Goal: Navigation & Orientation: Find specific page/section

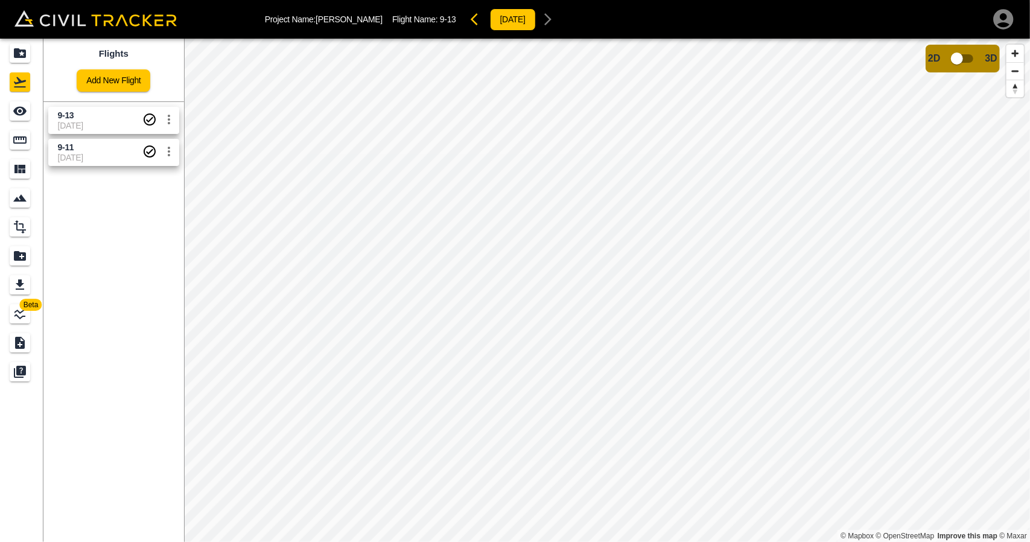
click at [87, 128] on span "[DATE]" at bounding box center [100, 126] width 84 height 10
click at [19, 141] on icon "Measure" at bounding box center [20, 140] width 14 height 14
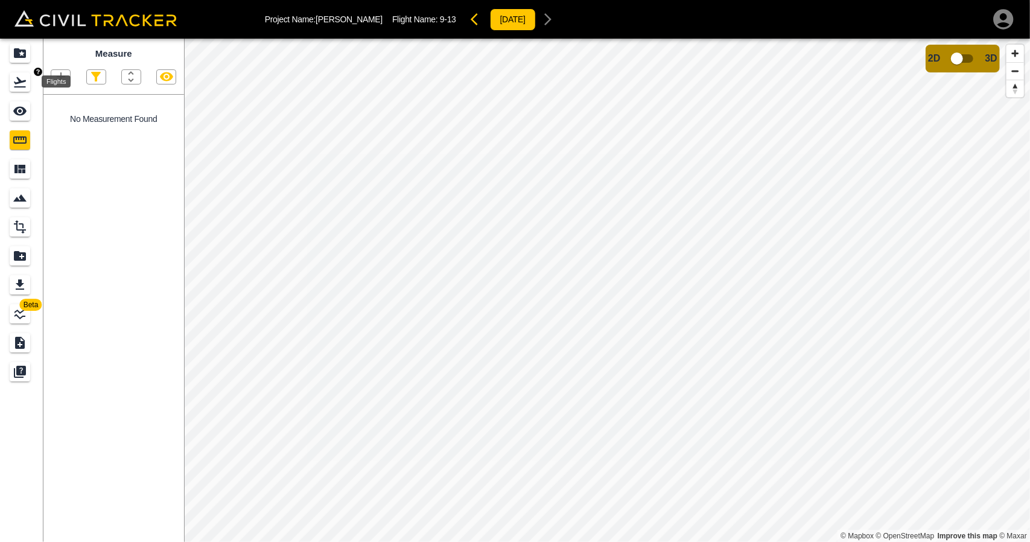
click at [23, 77] on icon "Flights" at bounding box center [20, 82] width 14 height 14
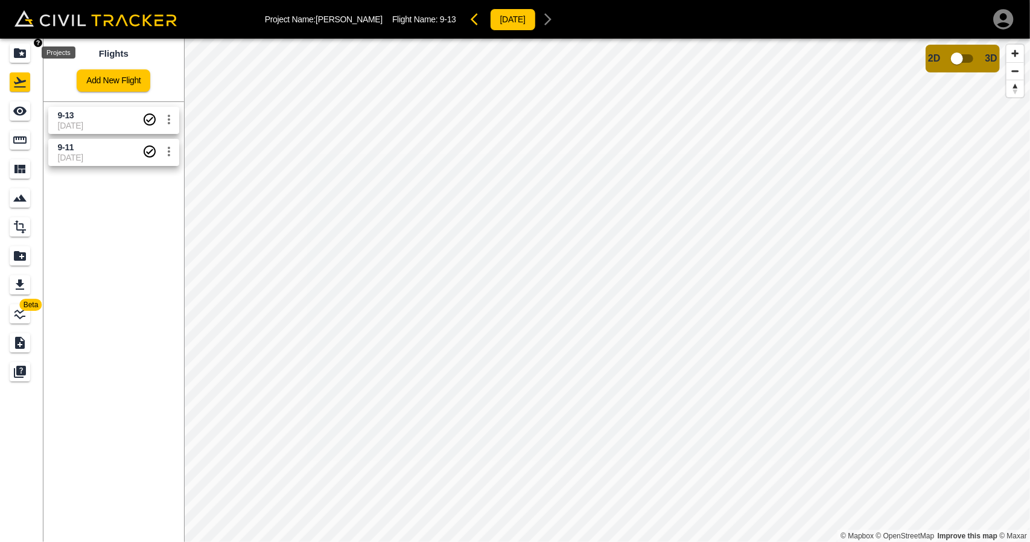
click at [19, 43] on div "Projects" at bounding box center [20, 52] width 21 height 19
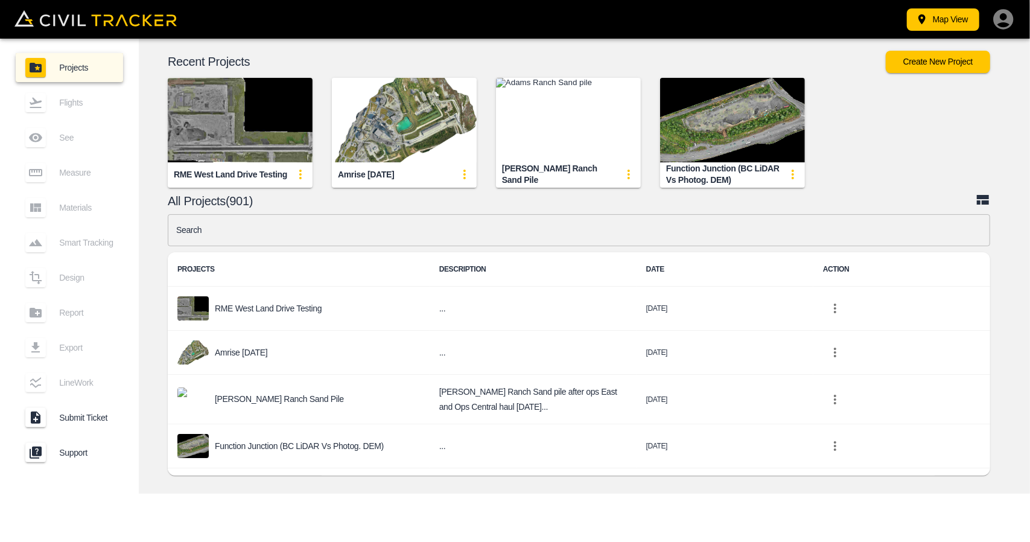
click at [366, 125] on img "button" at bounding box center [404, 120] width 145 height 84
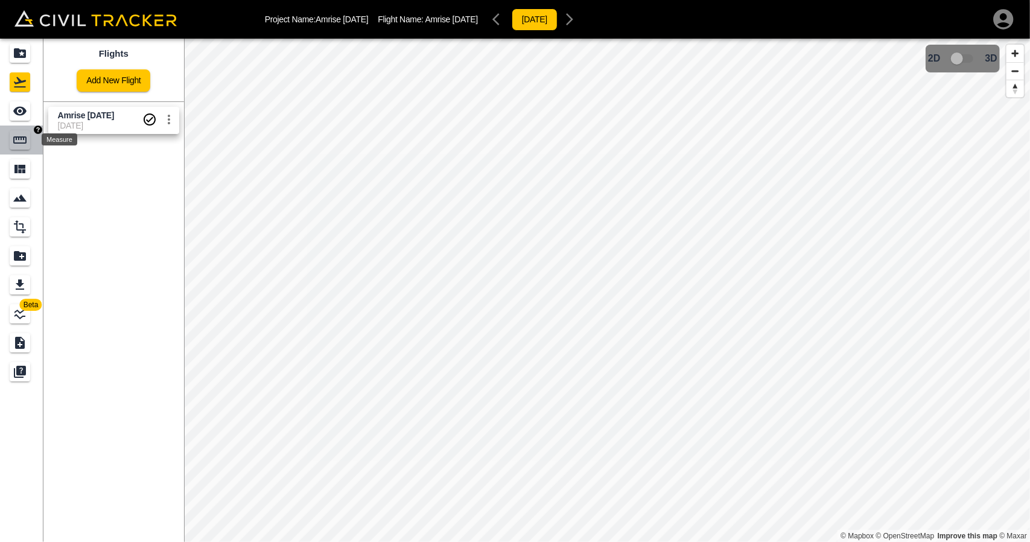
click at [24, 146] on icon "Measure" at bounding box center [20, 140] width 14 height 14
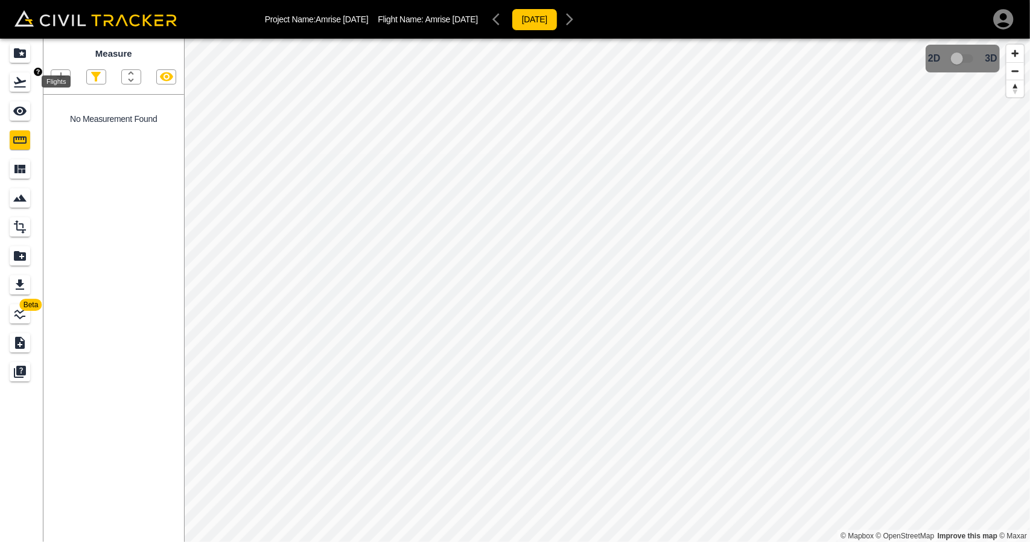
click at [11, 85] on div "Flights" at bounding box center [20, 81] width 21 height 19
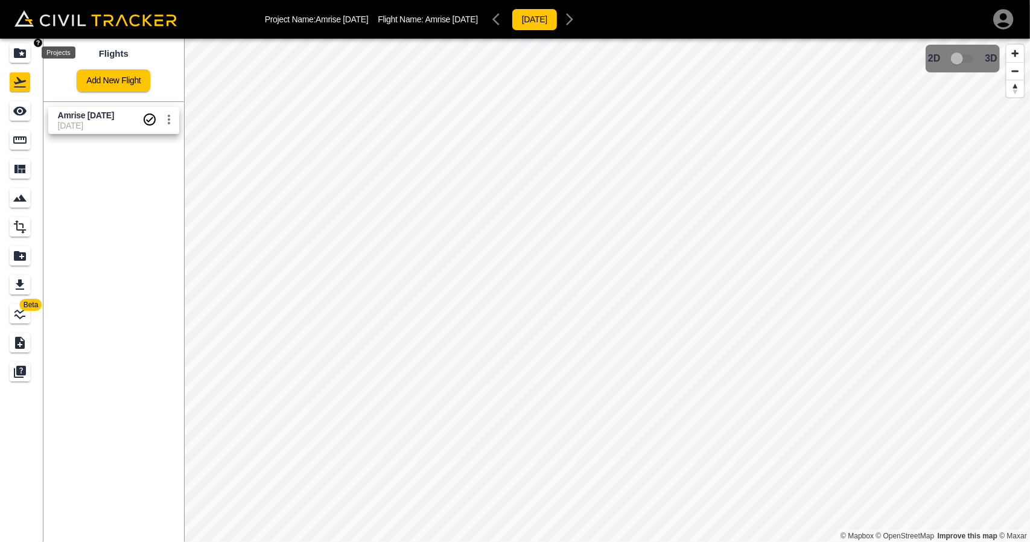
click at [13, 60] on div "Projects" at bounding box center [20, 52] width 21 height 19
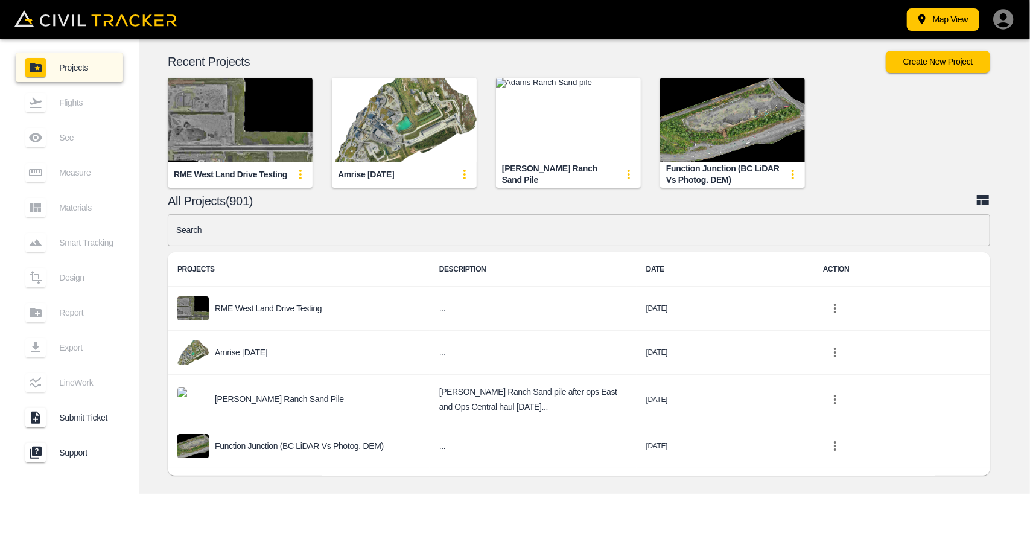
click at [355, 219] on input "text" at bounding box center [579, 230] width 822 height 32
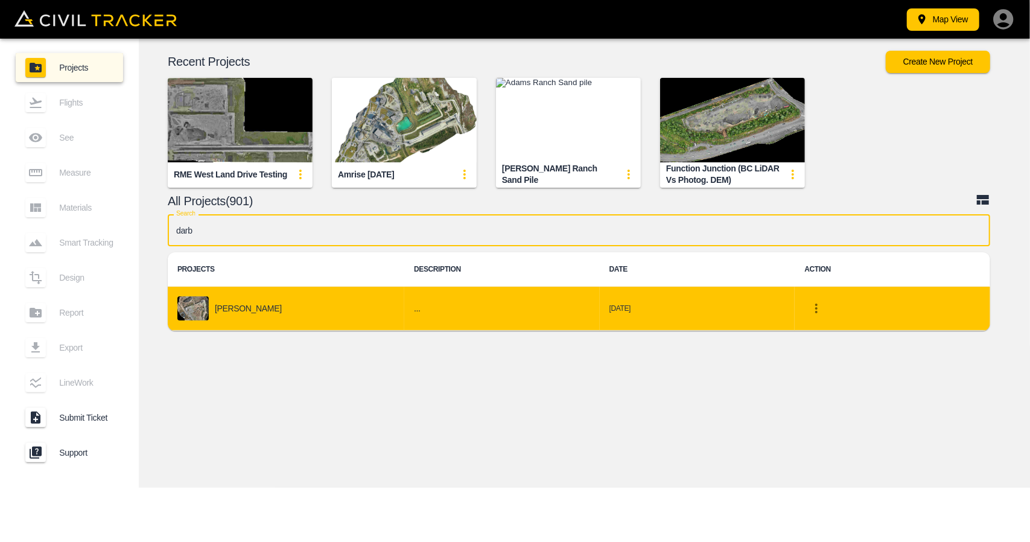
type input "darb"
click at [295, 309] on div "[PERSON_NAME]" at bounding box center [285, 308] width 217 height 24
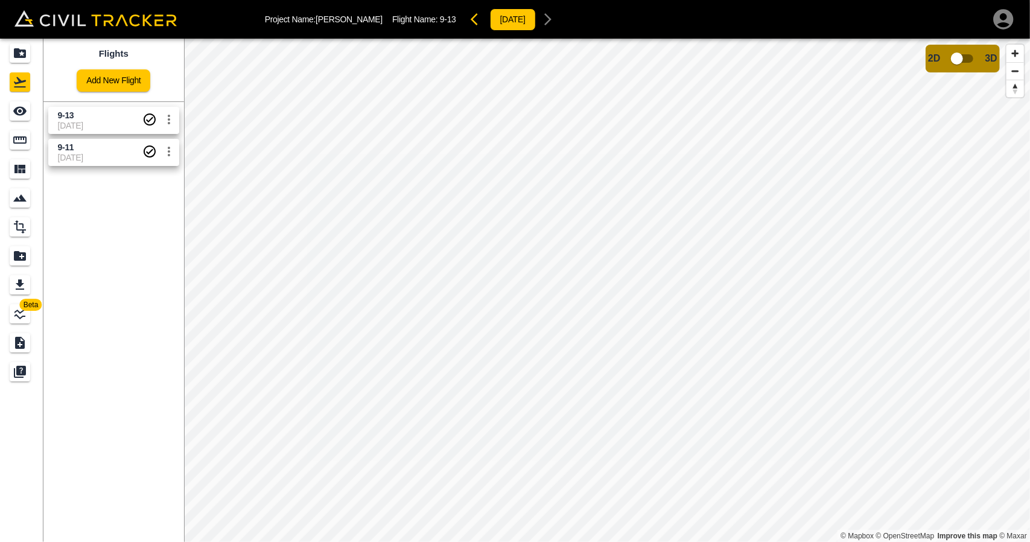
drag, startPoint x: 52, startPoint y: 113, endPoint x: 17, endPoint y: 122, distance: 35.4
click at [52, 113] on link "9-13 13-09-2025" at bounding box center [113, 120] width 131 height 27
click at [20, 139] on icon "Measure" at bounding box center [20, 140] width 14 height 14
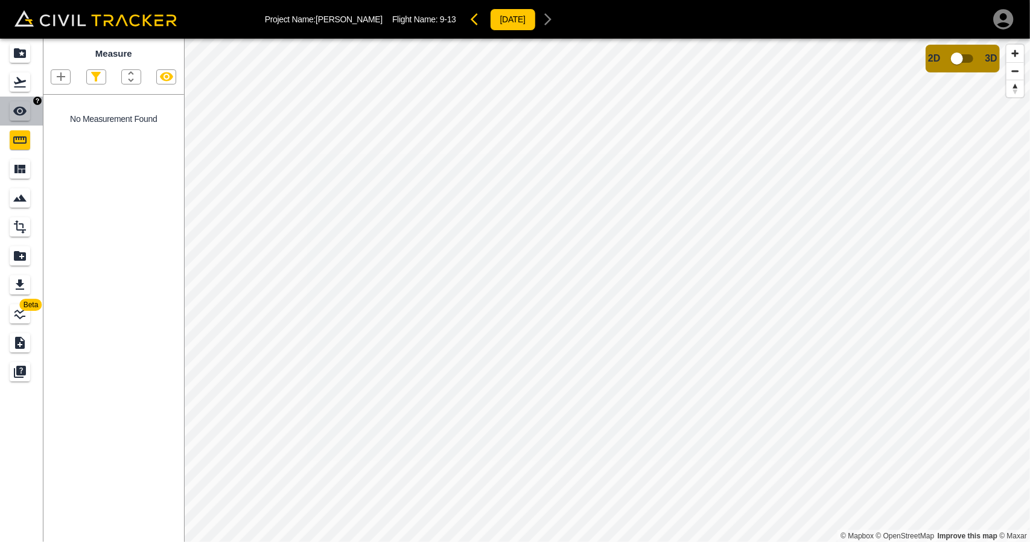
click at [21, 122] on link at bounding box center [21, 111] width 43 height 29
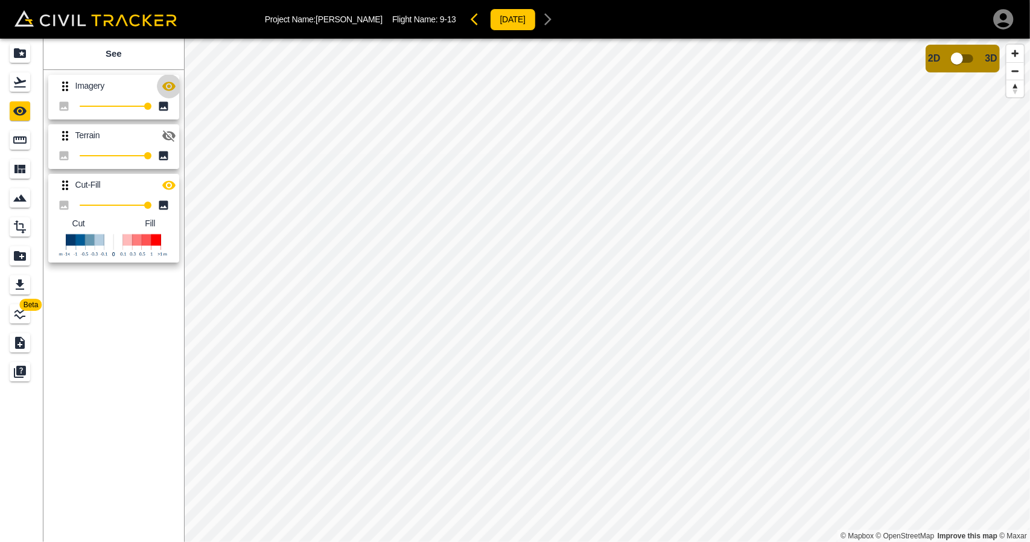
click at [168, 86] on icon "button" at bounding box center [168, 85] width 13 height 9
click at [171, 185] on icon "button" at bounding box center [169, 185] width 14 height 14
click at [171, 131] on icon "button" at bounding box center [169, 135] width 14 height 14
click at [176, 89] on button "button" at bounding box center [169, 86] width 24 height 24
click at [170, 147] on button "button" at bounding box center [169, 136] width 24 height 24
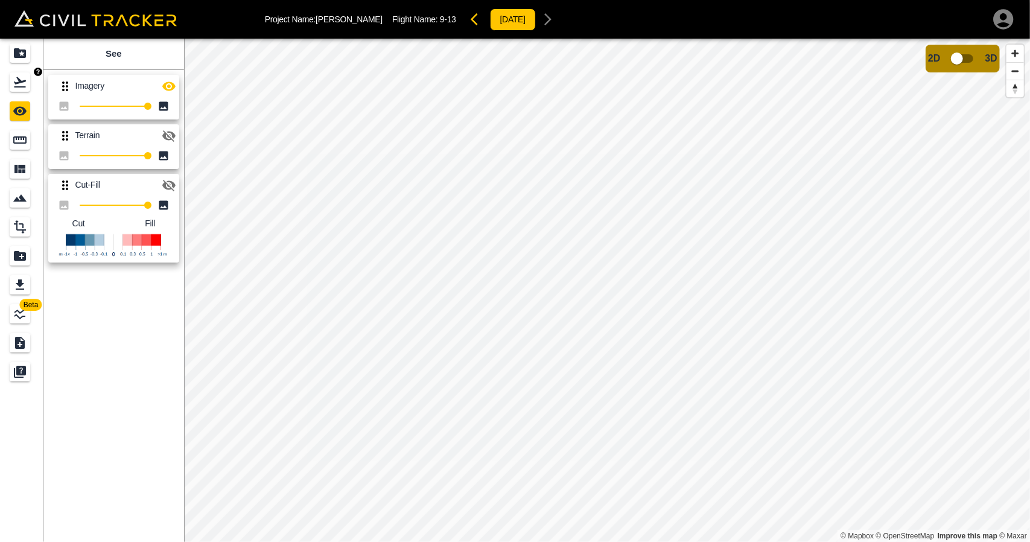
click at [7, 95] on link at bounding box center [21, 82] width 43 height 29
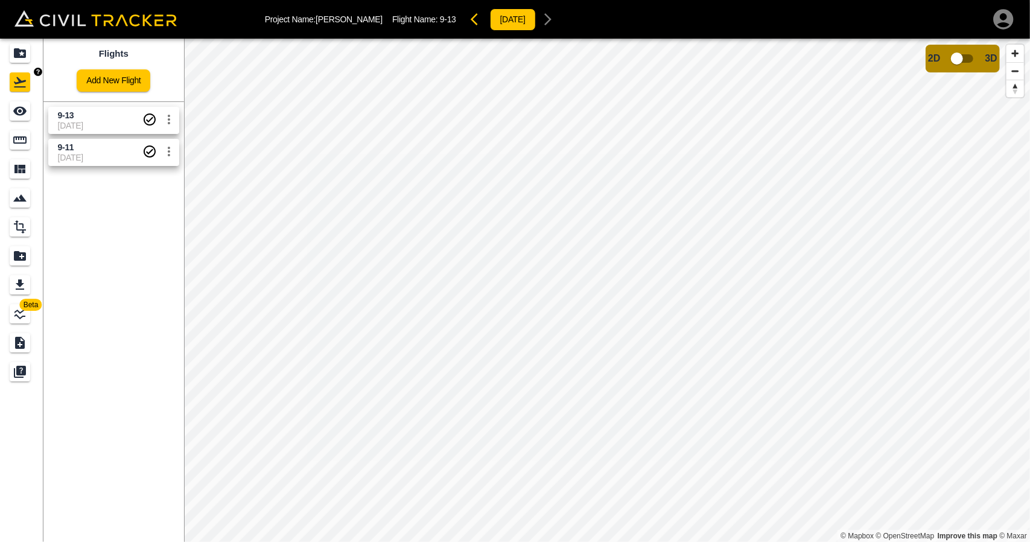
click at [27, 55] on div "Projects" at bounding box center [20, 52] width 21 height 19
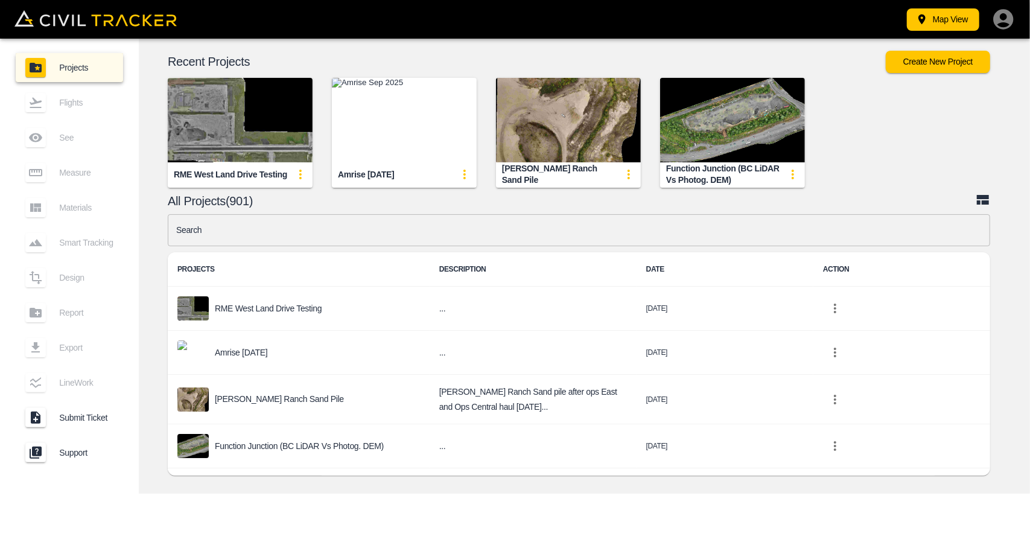
click at [338, 230] on input "text" at bounding box center [579, 230] width 822 height 32
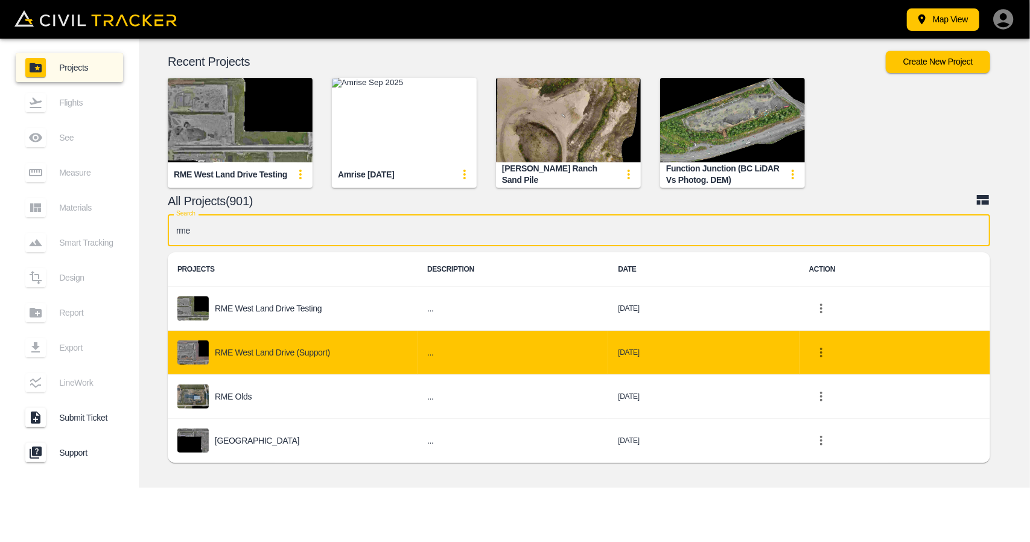
type input "rme"
click at [431, 345] on h6 "..." at bounding box center [512, 352] width 171 height 15
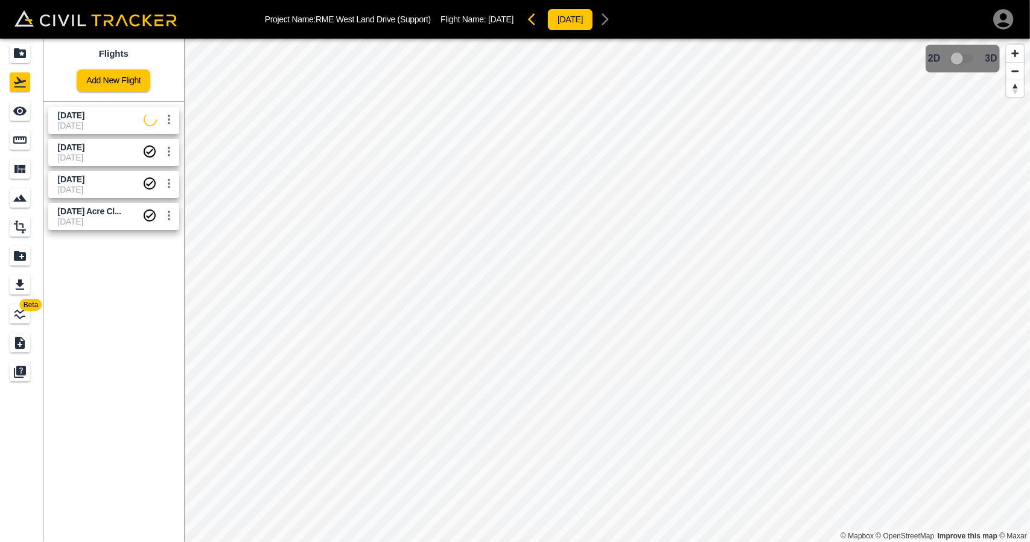
click at [76, 123] on span "[DATE]" at bounding box center [101, 126] width 86 height 10
click at [22, 116] on icon "See" at bounding box center [20, 111] width 14 height 14
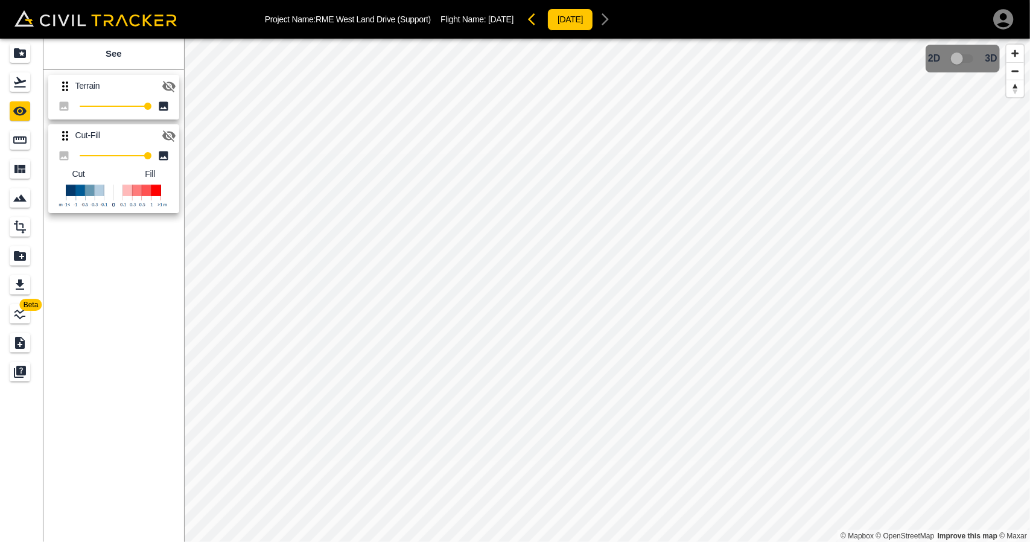
click at [179, 135] on button "button" at bounding box center [169, 136] width 24 height 24
click at [171, 86] on icon "button" at bounding box center [169, 86] width 14 height 14
click at [166, 86] on icon "button" at bounding box center [169, 86] width 14 height 14
click at [542, 22] on icon "button" at bounding box center [535, 19] width 14 height 14
click at [170, 90] on icon "button" at bounding box center [169, 86] width 14 height 14
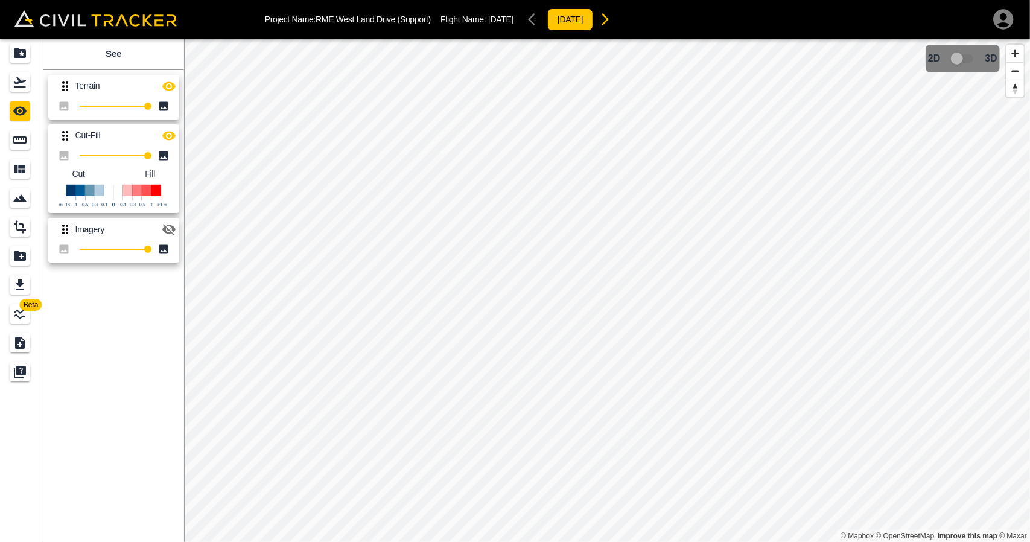
drag, startPoint x: 165, startPoint y: 137, endPoint x: 168, endPoint y: 148, distance: 11.3
click at [165, 137] on icon "button" at bounding box center [168, 135] width 13 height 9
click at [177, 87] on button "button" at bounding box center [169, 86] width 24 height 24
click at [170, 139] on icon "button" at bounding box center [168, 135] width 13 height 11
click at [173, 231] on icon "button" at bounding box center [168, 229] width 13 height 11
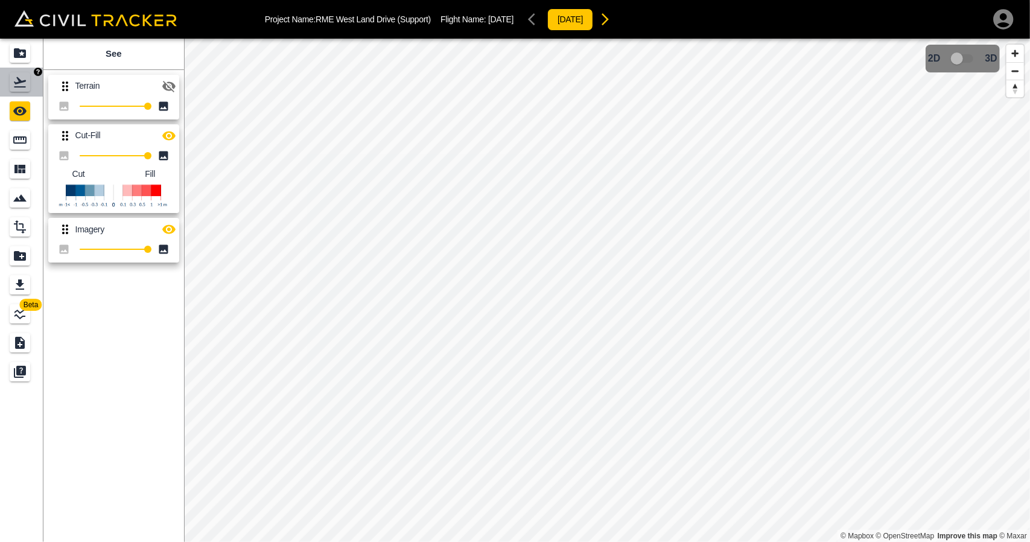
click at [31, 75] on div "Flights" at bounding box center [22, 81] width 24 height 19
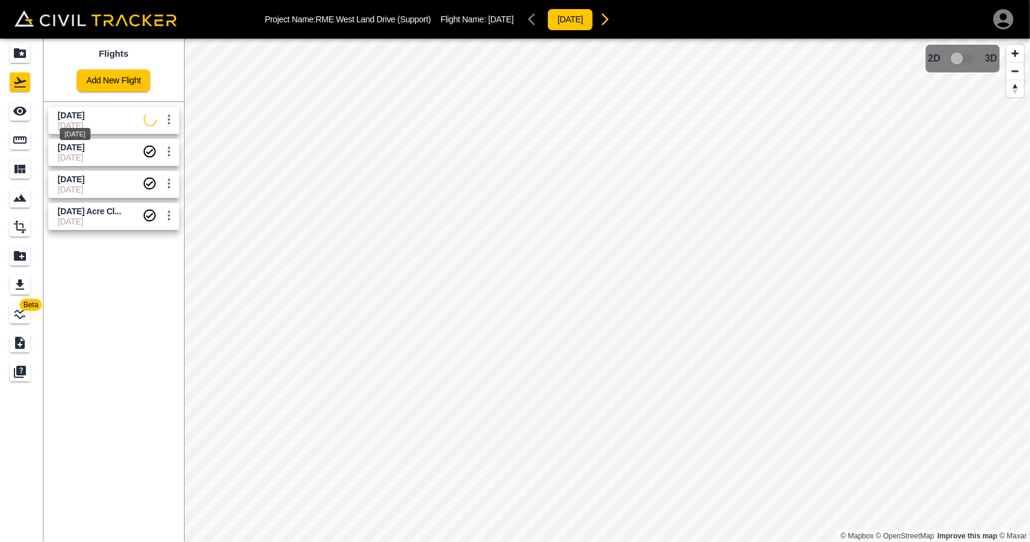
click at [92, 121] on div "[DATE]" at bounding box center [75, 130] width 33 height 22
click at [24, 113] on icon "See" at bounding box center [19, 111] width 13 height 9
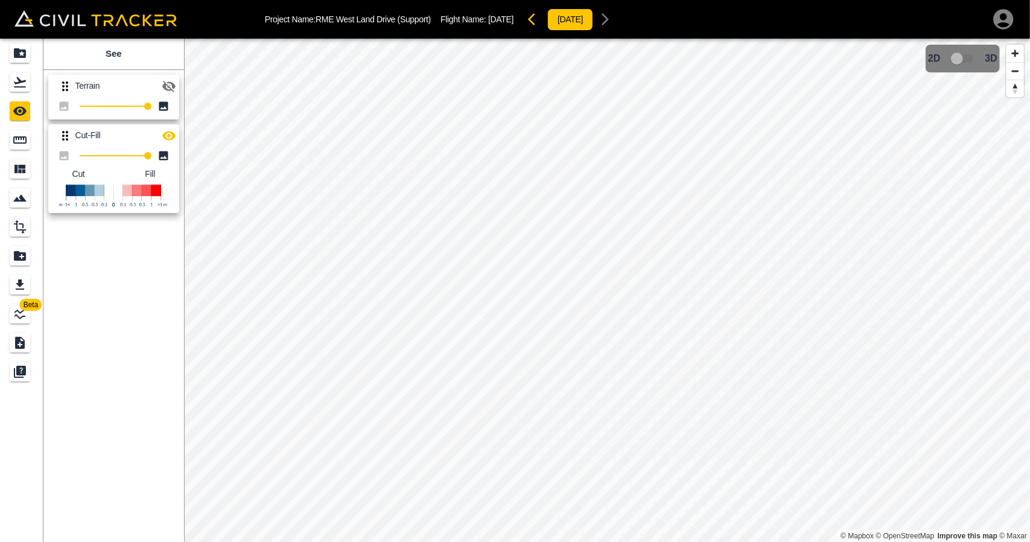
click at [174, 79] on icon "button" at bounding box center [169, 86] width 14 height 14
click at [174, 77] on button "button" at bounding box center [169, 86] width 24 height 24
click at [24, 83] on icon "Flights" at bounding box center [20, 82] width 14 height 14
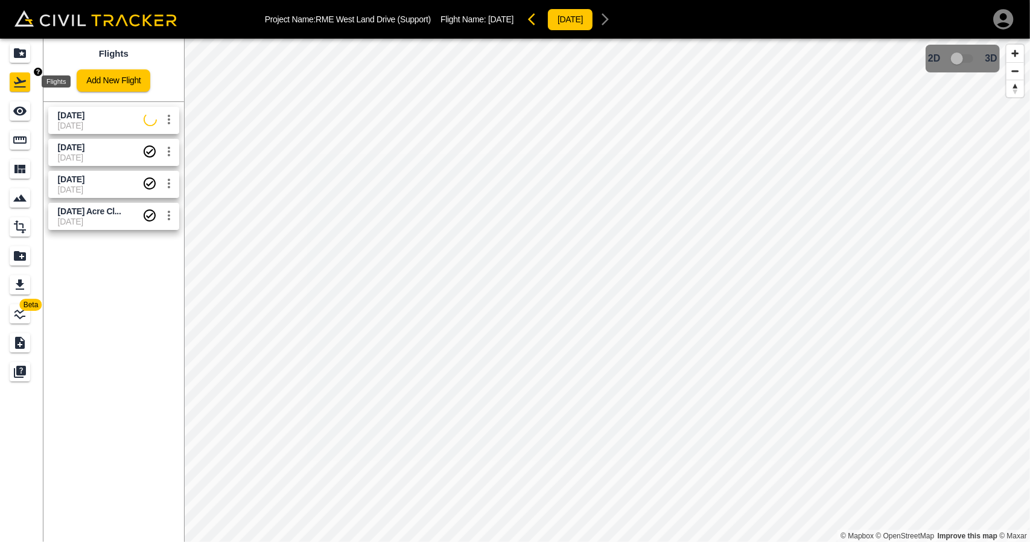
click at [24, 55] on icon "Projects" at bounding box center [20, 53] width 12 height 10
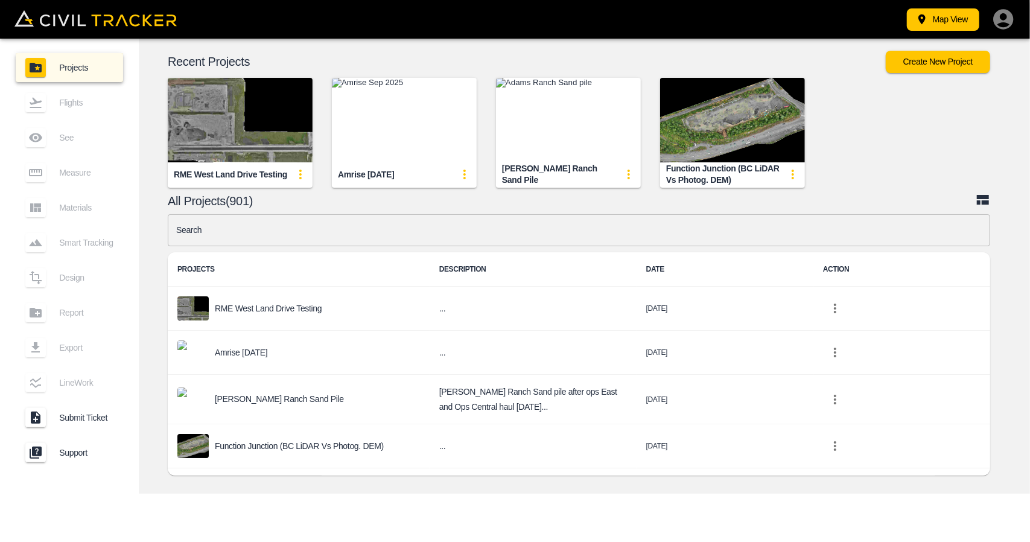
click at [352, 223] on input "text" at bounding box center [579, 230] width 822 height 32
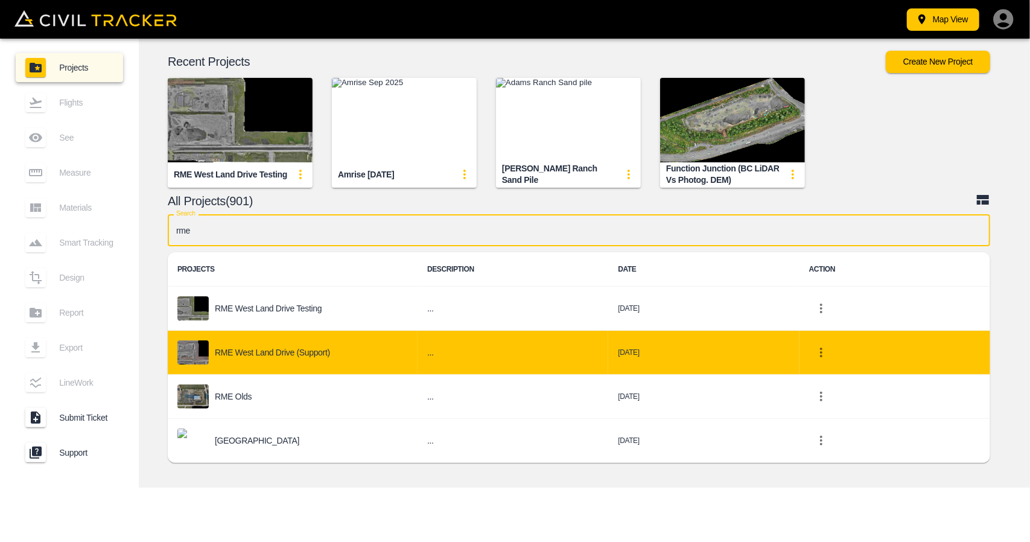
type input "rme"
click at [328, 355] on p "RME West Land Drive (Support)" at bounding box center [272, 352] width 115 height 10
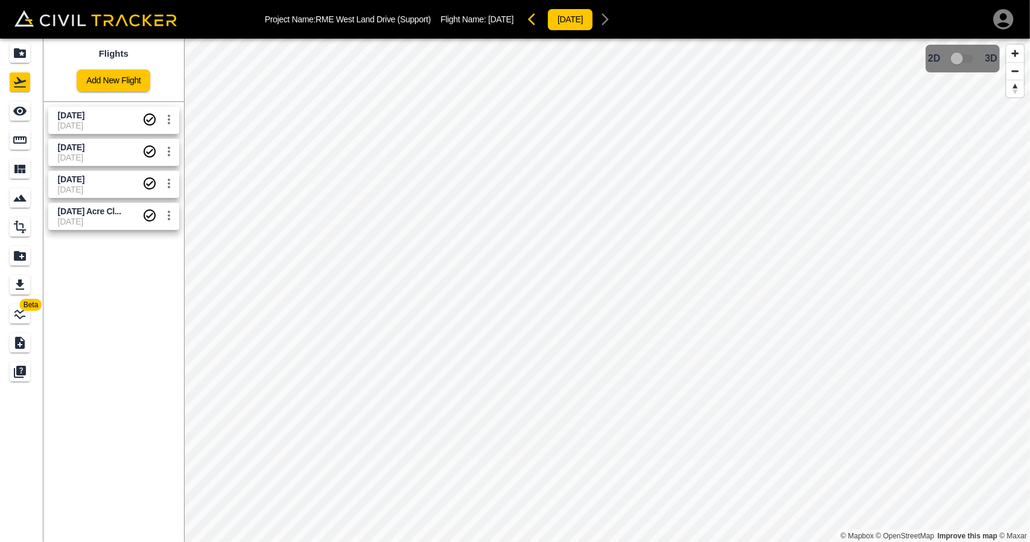
click at [88, 128] on span "[DATE]" at bounding box center [100, 126] width 84 height 10
click at [81, 150] on span "[DATE]" at bounding box center [71, 147] width 27 height 10
click at [84, 146] on span "[DATE]" at bounding box center [71, 147] width 27 height 10
click at [30, 112] on div "See" at bounding box center [20, 110] width 21 height 19
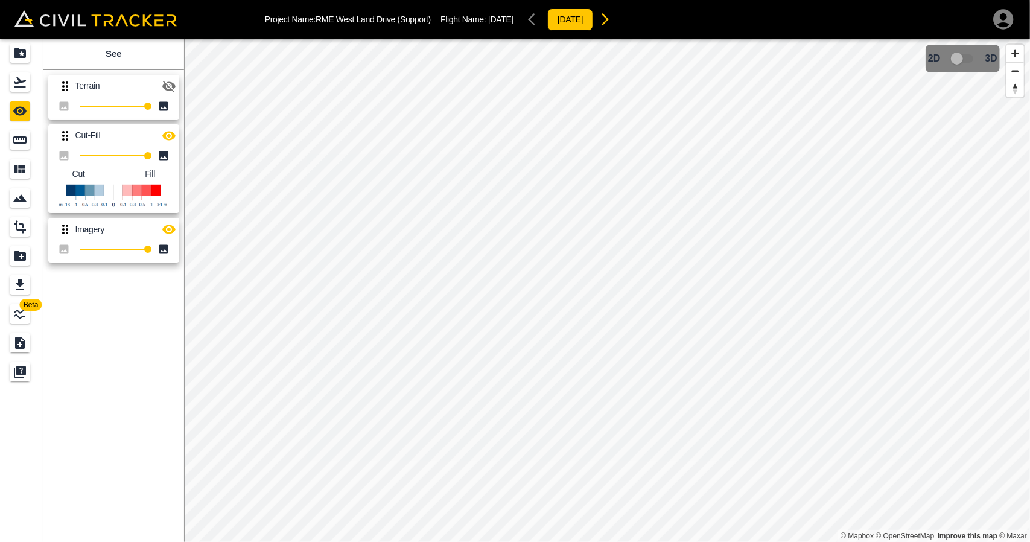
click at [168, 136] on icon "button" at bounding box center [168, 135] width 13 height 9
click at [168, 91] on icon "button" at bounding box center [169, 86] width 14 height 14
click at [609, 17] on icon "button" at bounding box center [605, 19] width 7 height 12
click at [165, 85] on icon "button" at bounding box center [168, 86] width 13 height 11
click at [17, 86] on icon "Flights" at bounding box center [20, 82] width 12 height 10
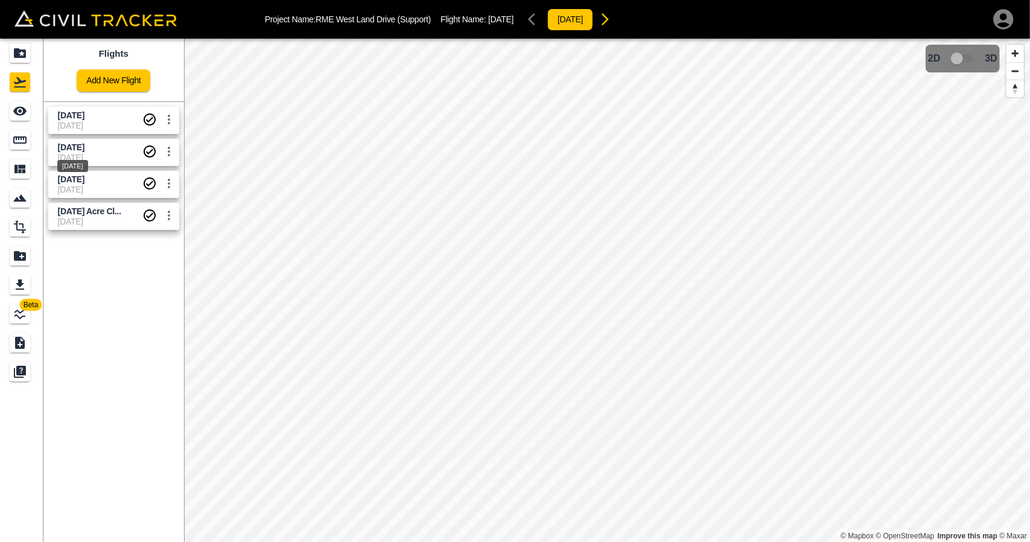
click at [84, 148] on span "[DATE]" at bounding box center [71, 147] width 27 height 10
click at [84, 115] on span "[DATE]" at bounding box center [71, 115] width 27 height 10
click at [84, 113] on span "[DATE]" at bounding box center [71, 115] width 27 height 10
drag, startPoint x: 65, startPoint y: 149, endPoint x: 21, endPoint y: 139, distance: 45.8
click at [65, 150] on span "[DATE]" at bounding box center [71, 147] width 27 height 10
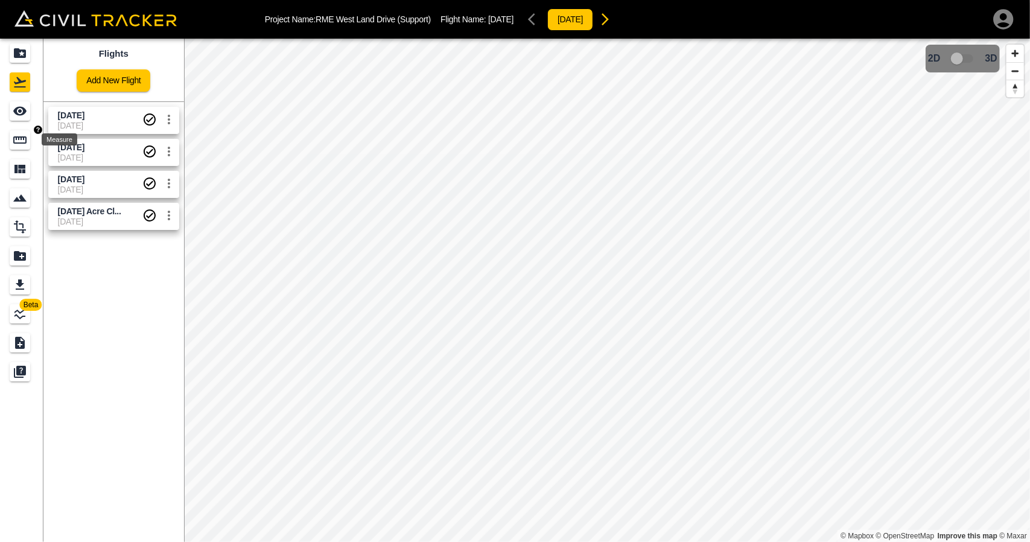
click at [12, 139] on div "Measure" at bounding box center [20, 139] width 21 height 19
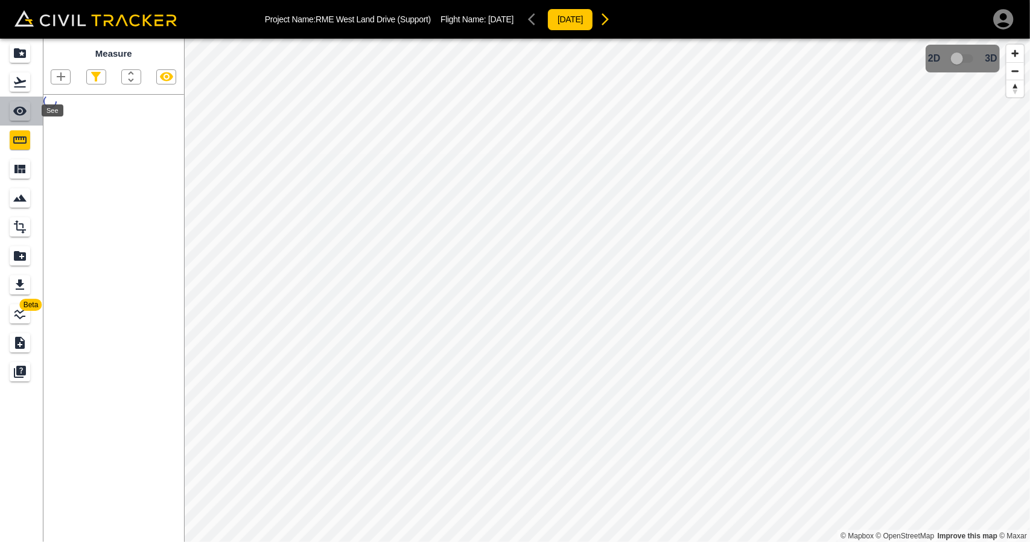
click at [18, 119] on div "See" at bounding box center [20, 110] width 21 height 19
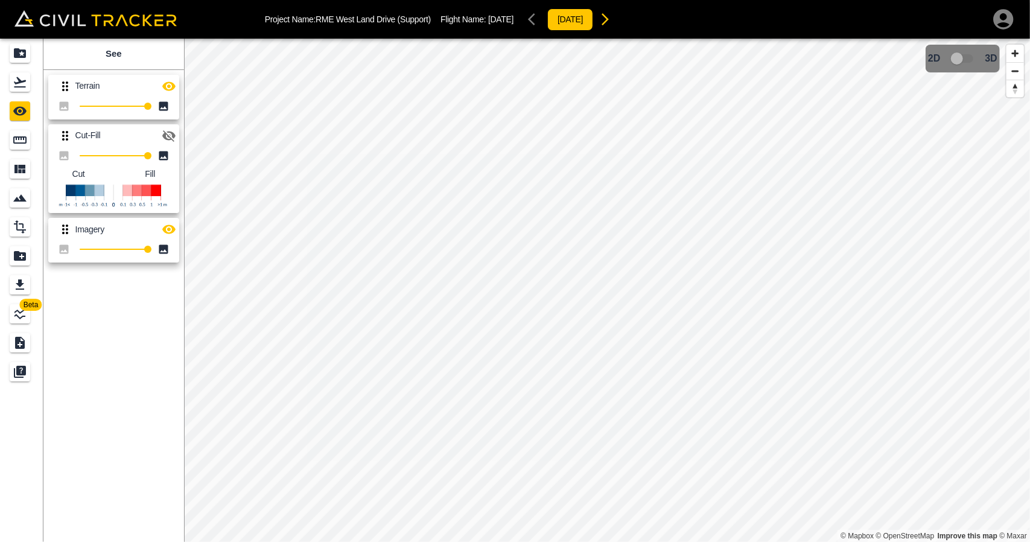
click at [168, 226] on icon "button" at bounding box center [168, 229] width 13 height 9
click at [169, 89] on icon "button" at bounding box center [169, 86] width 14 height 14
click at [24, 83] on icon "Flights" at bounding box center [20, 82] width 14 height 14
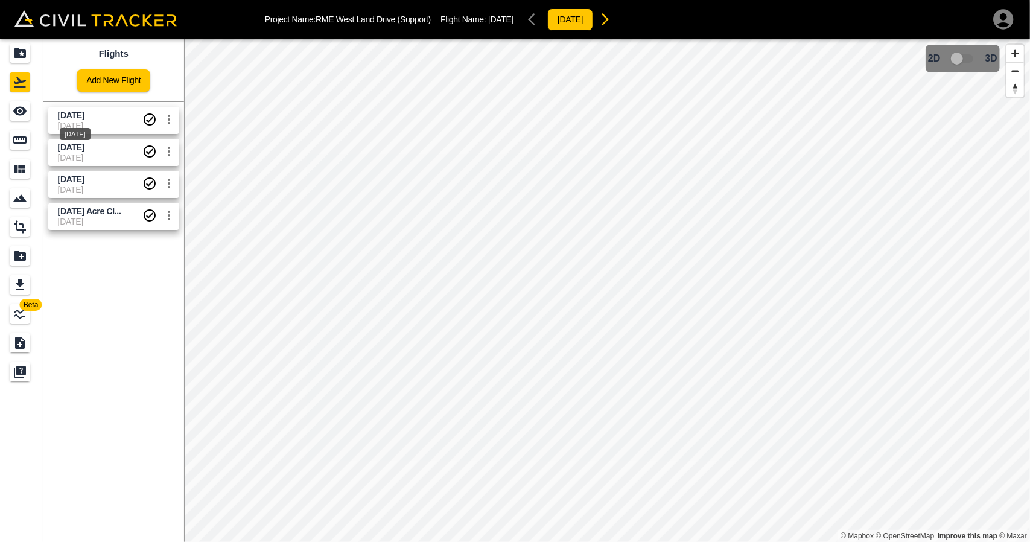
click at [92, 124] on div "[DATE]" at bounding box center [75, 130] width 33 height 22
click at [21, 116] on icon "See" at bounding box center [20, 111] width 14 height 14
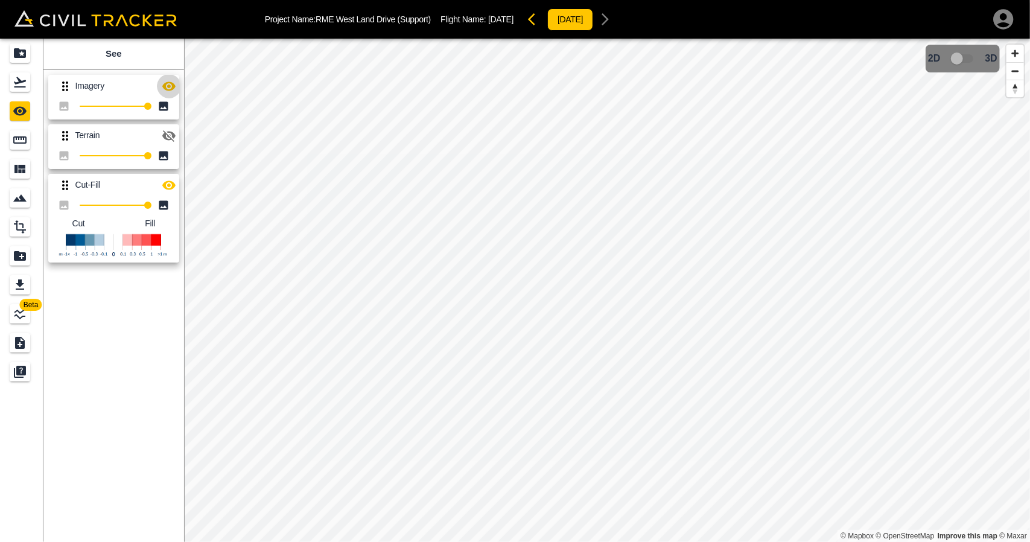
click at [168, 89] on icon "button" at bounding box center [168, 85] width 13 height 9
click at [166, 138] on icon "button" at bounding box center [168, 135] width 13 height 11
click at [169, 185] on icon "button" at bounding box center [168, 184] width 13 height 9
click at [22, 78] on icon "Flights" at bounding box center [20, 82] width 14 height 14
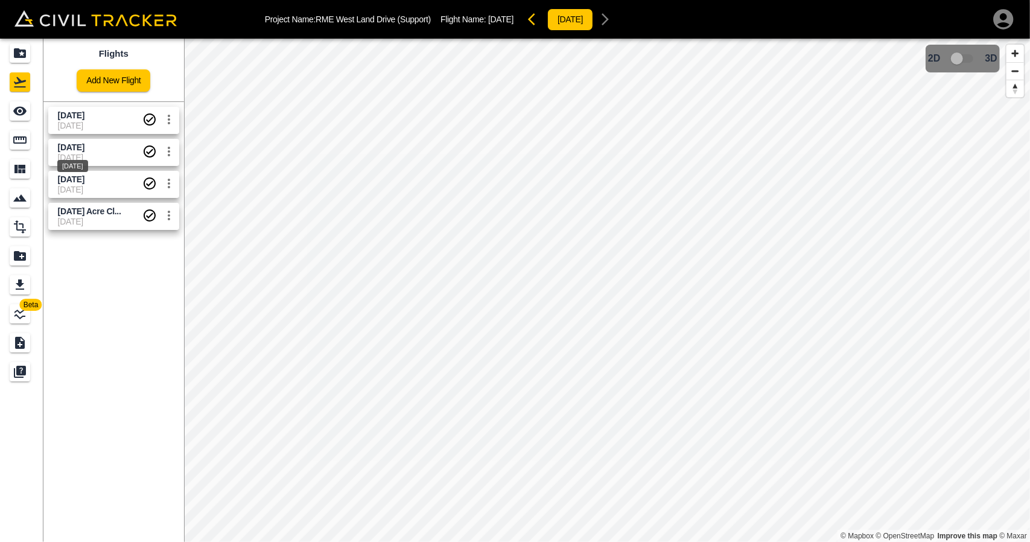
click at [71, 147] on span "[DATE]" at bounding box center [71, 147] width 27 height 10
click at [75, 119] on span "[DATE]" at bounding box center [100, 115] width 84 height 11
click at [81, 150] on span "[DATE]" at bounding box center [71, 147] width 27 height 10
click at [81, 115] on span "[DATE]" at bounding box center [71, 115] width 27 height 10
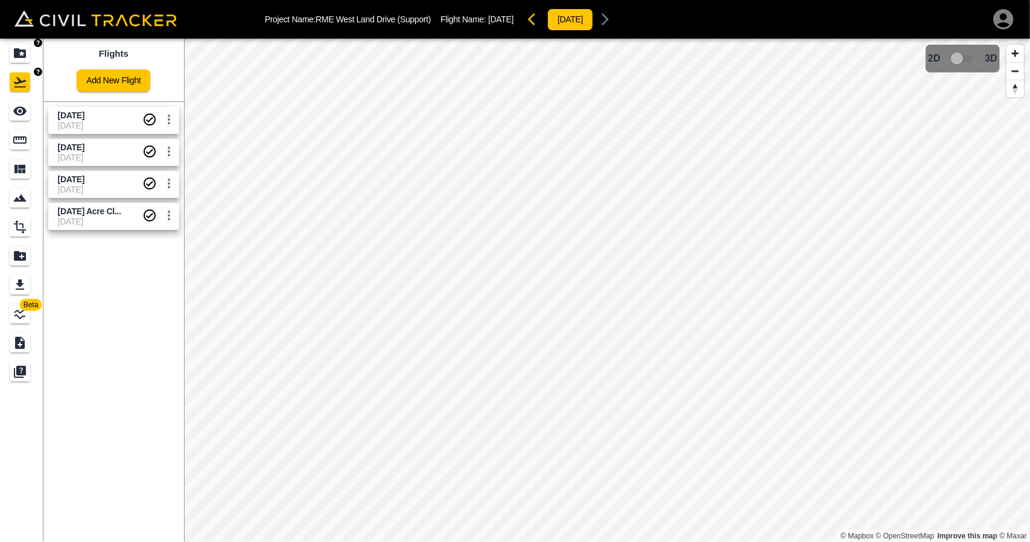
click at [14, 51] on icon "Projects" at bounding box center [20, 53] width 12 height 10
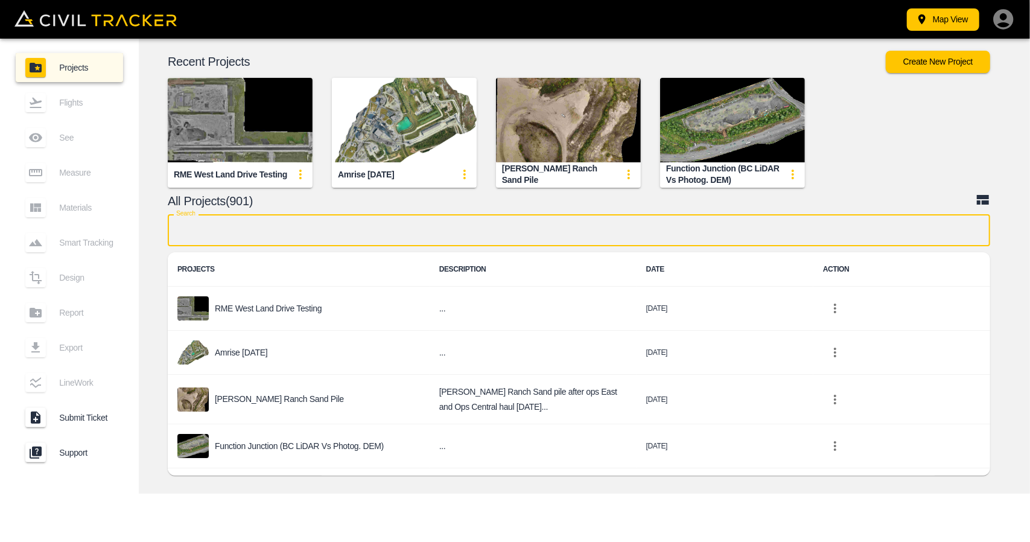
click at [238, 220] on input "text" at bounding box center [579, 230] width 822 height 32
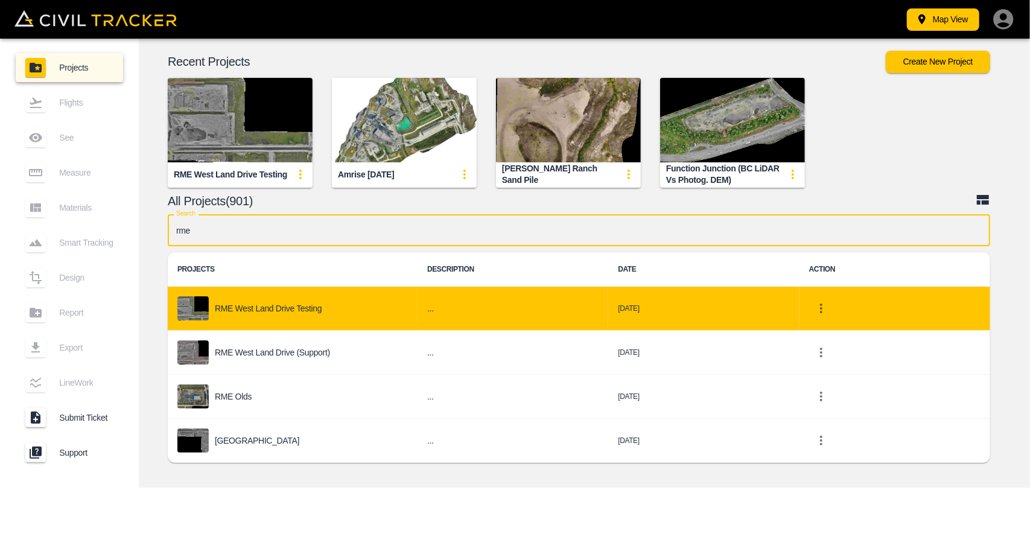
type input "rme"
click at [255, 309] on p "RME West Land Drive Testing" at bounding box center [268, 308] width 107 height 10
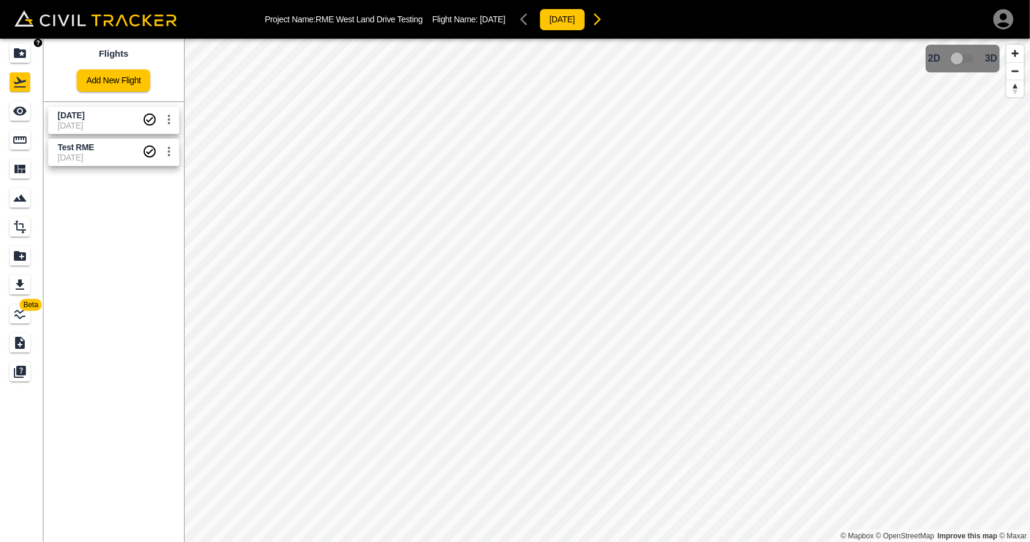
click at [7, 51] on link at bounding box center [21, 53] width 43 height 29
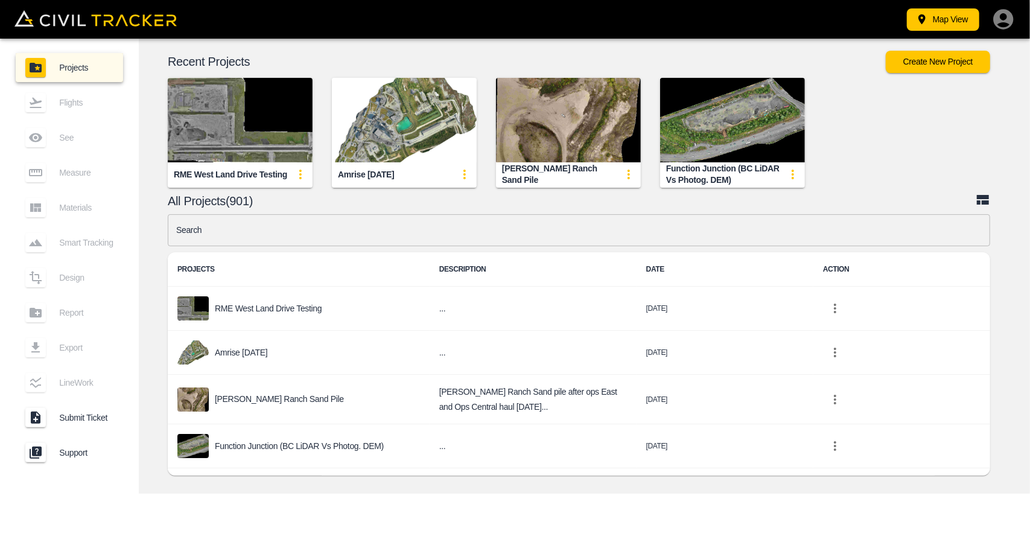
click at [328, 237] on input "text" at bounding box center [579, 230] width 822 height 32
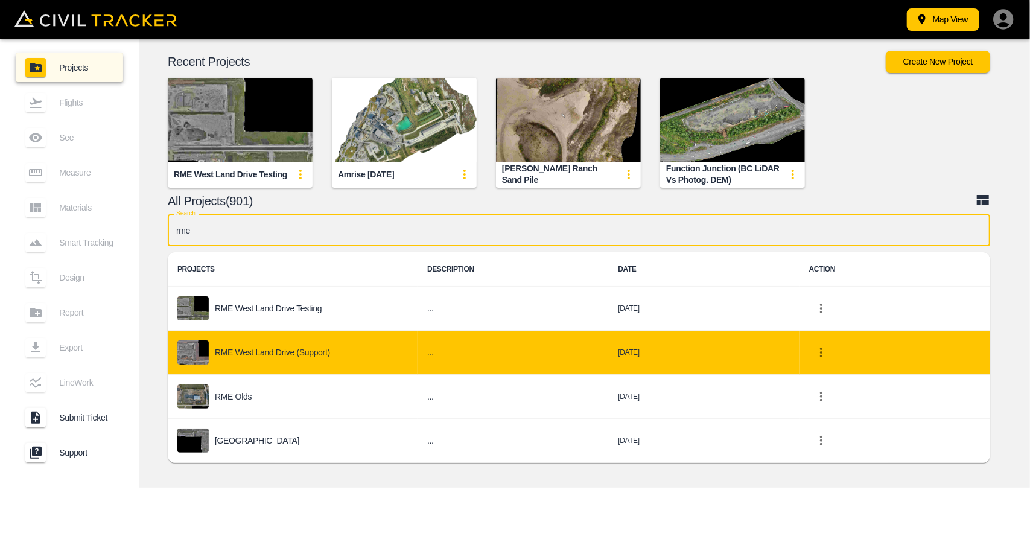
type input "rme"
click at [321, 358] on div "RME West Land Drive (Support)" at bounding box center [292, 352] width 230 height 24
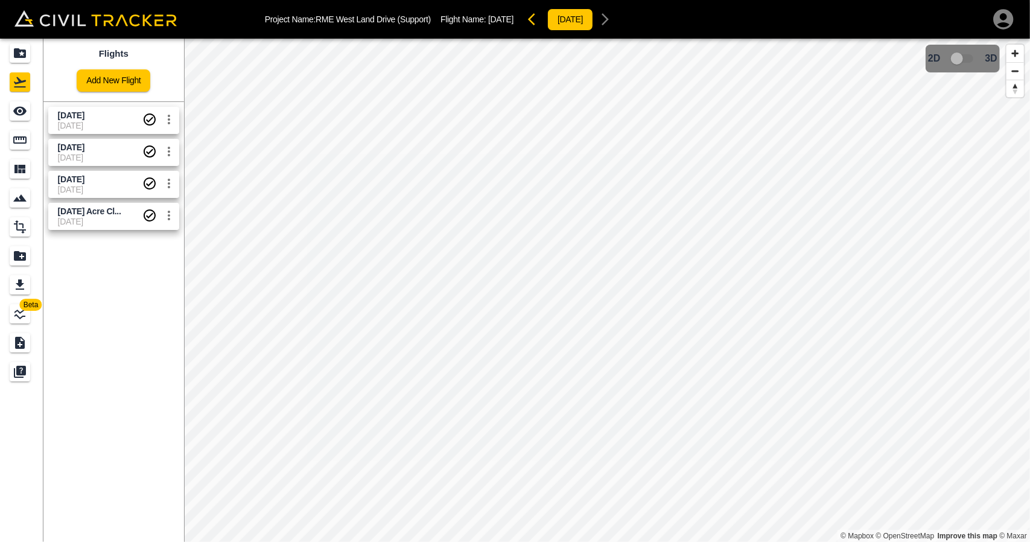
drag, startPoint x: 97, startPoint y: 116, endPoint x: 66, endPoint y: 118, distance: 30.2
click at [84, 116] on span "[DATE]" at bounding box center [71, 115] width 27 height 10
click at [10, 112] on div "See" at bounding box center [20, 110] width 21 height 19
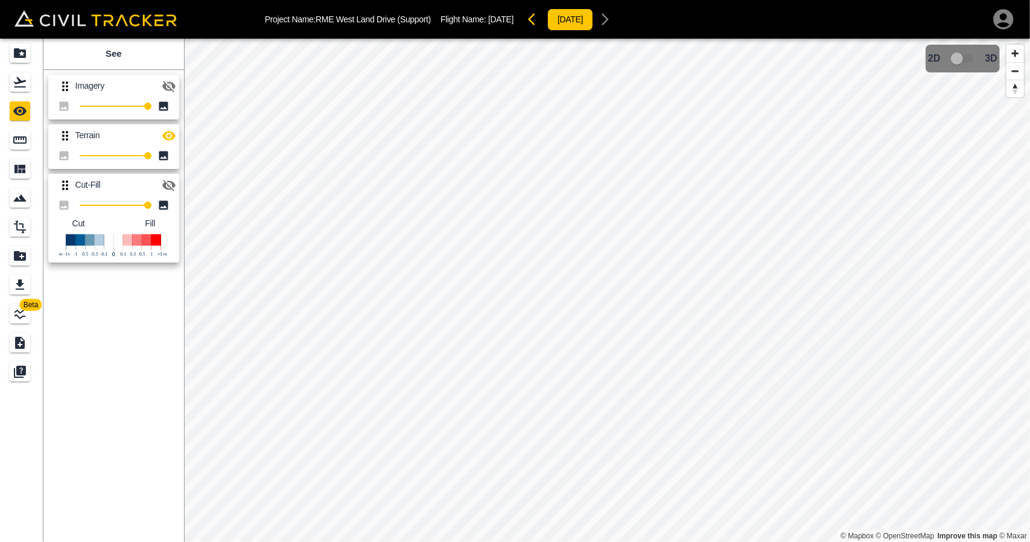
click at [176, 138] on button "button" at bounding box center [169, 136] width 24 height 24
click at [174, 195] on button "button" at bounding box center [169, 185] width 24 height 24
click at [173, 78] on button "button" at bounding box center [169, 86] width 24 height 24
click at [542, 17] on icon "button" at bounding box center [535, 19] width 14 height 14
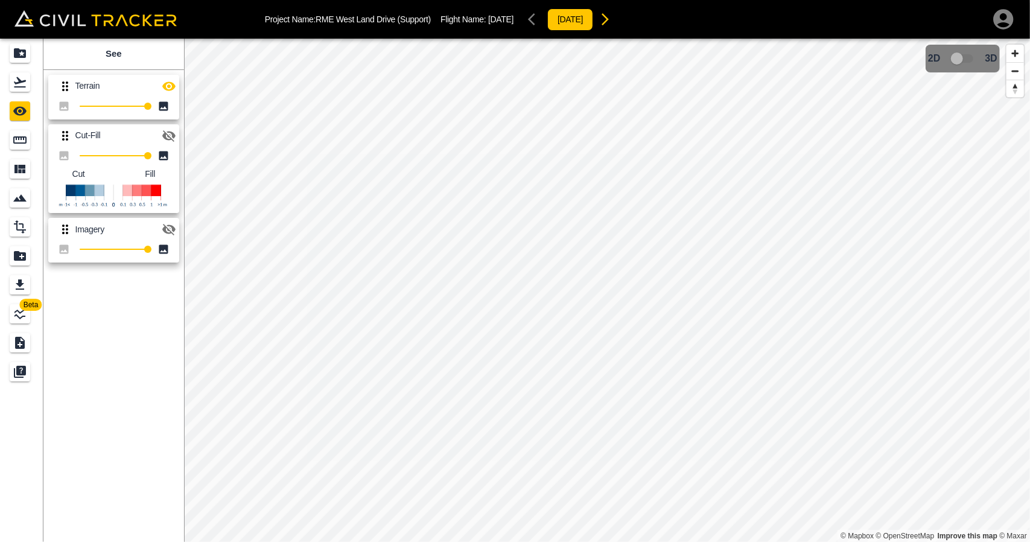
click at [164, 86] on icon "button" at bounding box center [168, 85] width 13 height 9
click at [164, 86] on icon "button" at bounding box center [168, 86] width 13 height 11
click at [168, 139] on icon "button" at bounding box center [168, 135] width 13 height 11
click at [171, 230] on icon "button" at bounding box center [169, 229] width 14 height 14
click at [166, 125] on button "button" at bounding box center [169, 136] width 24 height 24
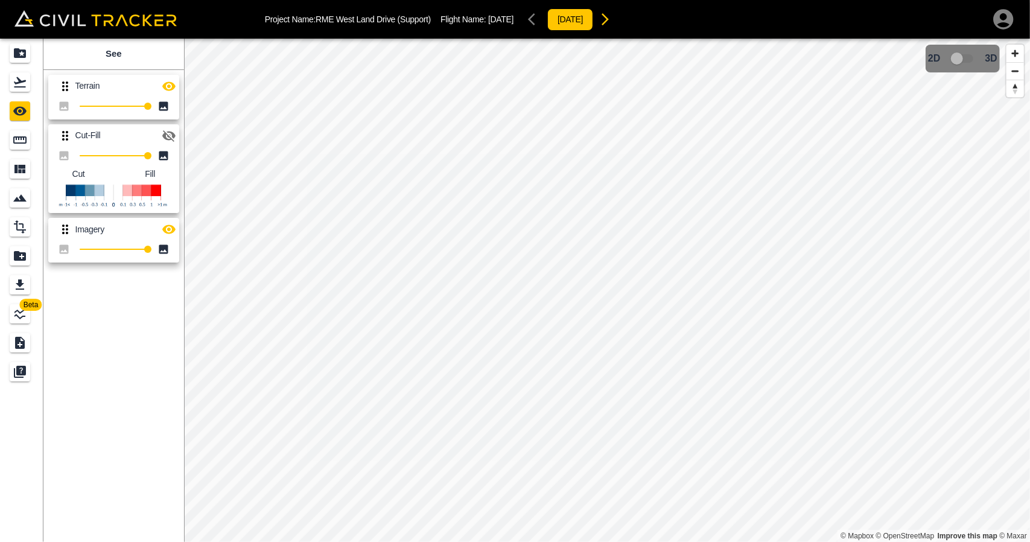
click at [172, 81] on icon "button" at bounding box center [169, 86] width 14 height 14
click at [612, 17] on icon "button" at bounding box center [605, 19] width 14 height 14
click at [164, 92] on icon "button" at bounding box center [169, 86] width 14 height 14
click at [609, 25] on icon "button" at bounding box center [605, 19] width 7 height 12
click at [551, 20] on div "[DATE]" at bounding box center [570, 19] width 94 height 24
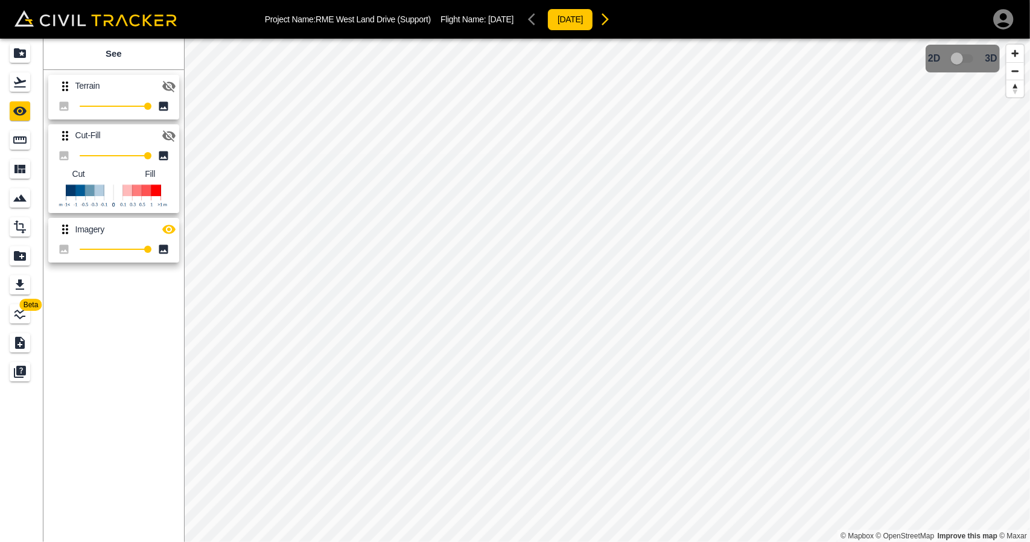
click at [551, 20] on div "[DATE]" at bounding box center [570, 19] width 94 height 24
click at [22, 90] on div "Flights" at bounding box center [20, 81] width 21 height 19
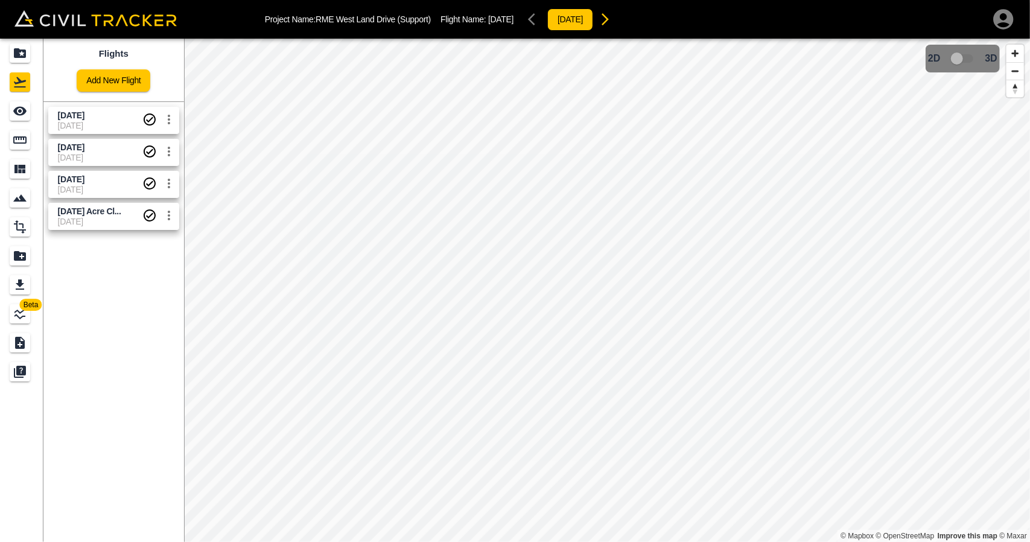
click at [68, 121] on span "[DATE]" at bounding box center [100, 126] width 84 height 10
drag, startPoint x: 30, startPoint y: 113, endPoint x: 42, endPoint y: 116, distance: 12.0
click at [30, 113] on div "See" at bounding box center [22, 110] width 24 height 19
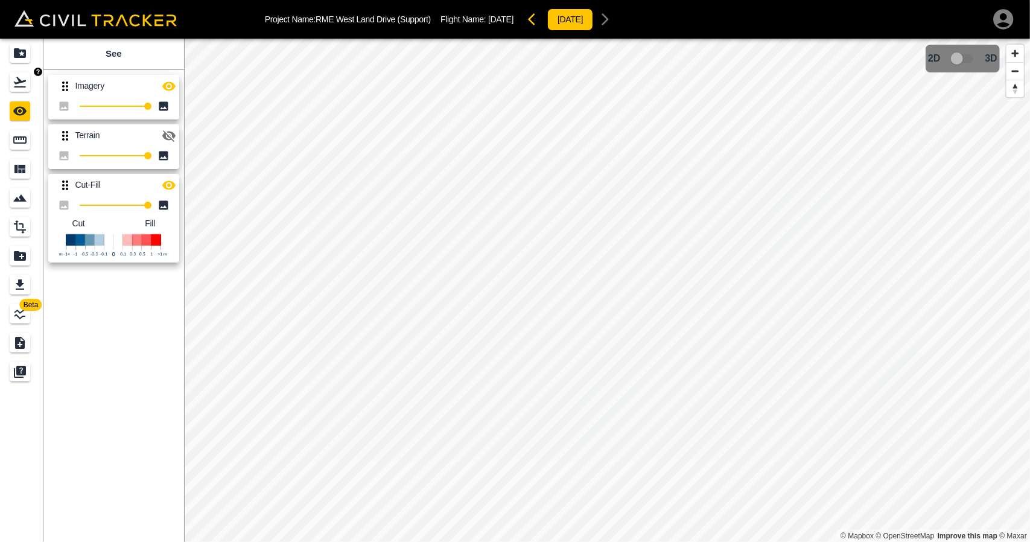
click at [22, 84] on icon "Flights" at bounding box center [20, 82] width 14 height 14
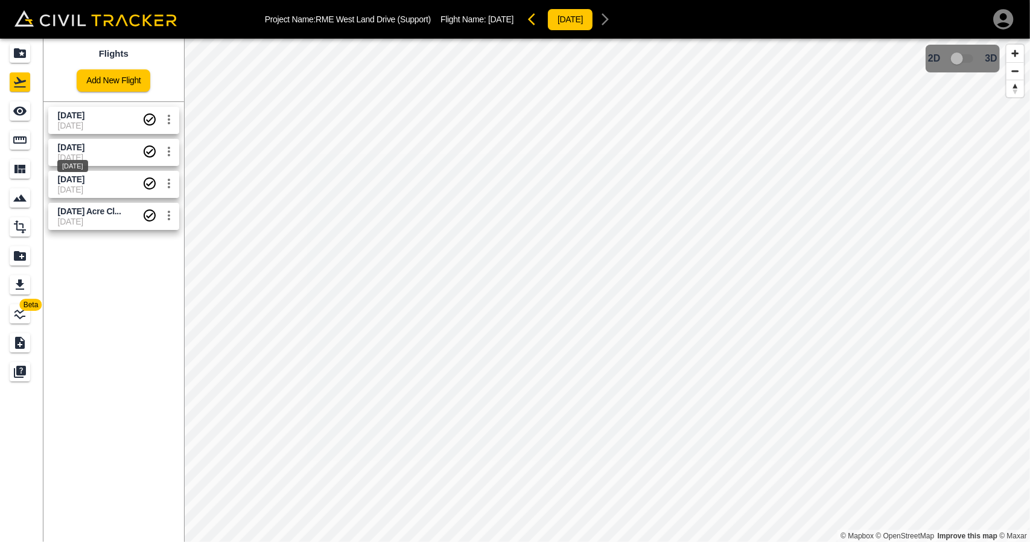
click at [81, 151] on span "[DATE]" at bounding box center [71, 147] width 27 height 10
click at [22, 114] on icon "See" at bounding box center [19, 111] width 13 height 9
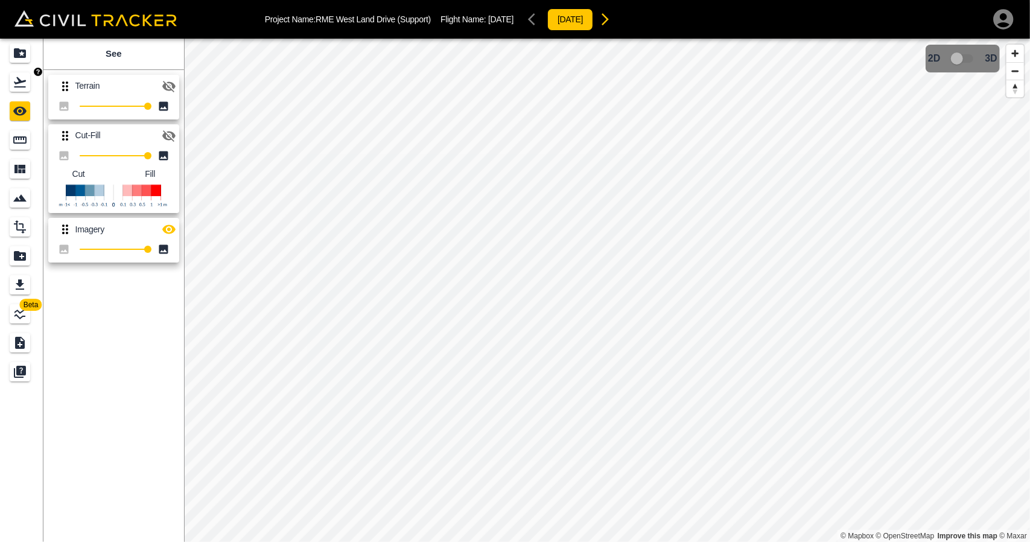
drag, startPoint x: 28, startPoint y: 93, endPoint x: 33, endPoint y: 101, distance: 8.7
click at [28, 93] on link at bounding box center [21, 82] width 43 height 29
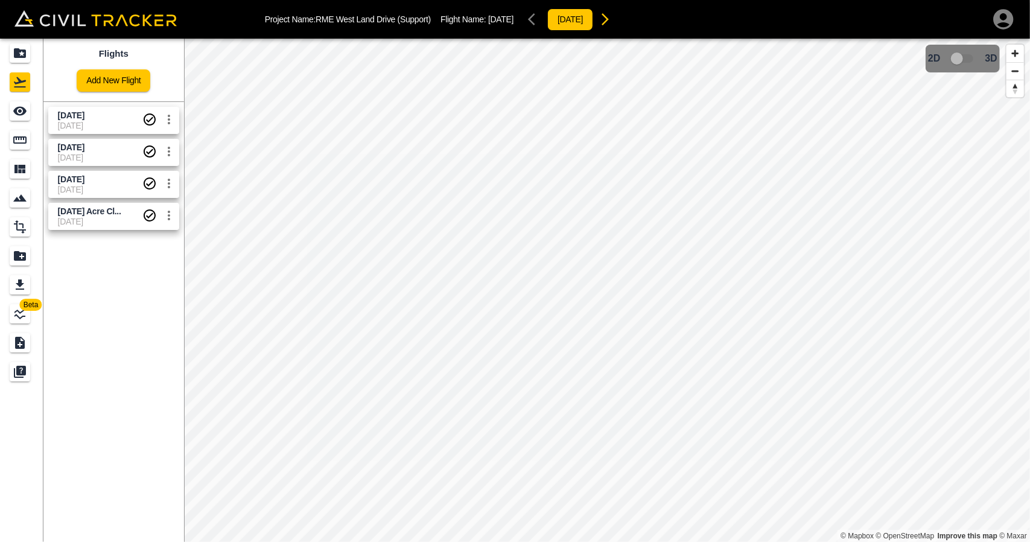
click at [81, 118] on span "[DATE]" at bounding box center [71, 115] width 27 height 10
click at [84, 149] on span "[DATE]" at bounding box center [71, 147] width 27 height 10
drag, startPoint x: 23, startPoint y: 109, endPoint x: 56, endPoint y: 108, distance: 33.2
click at [23, 109] on icon "See" at bounding box center [19, 111] width 13 height 9
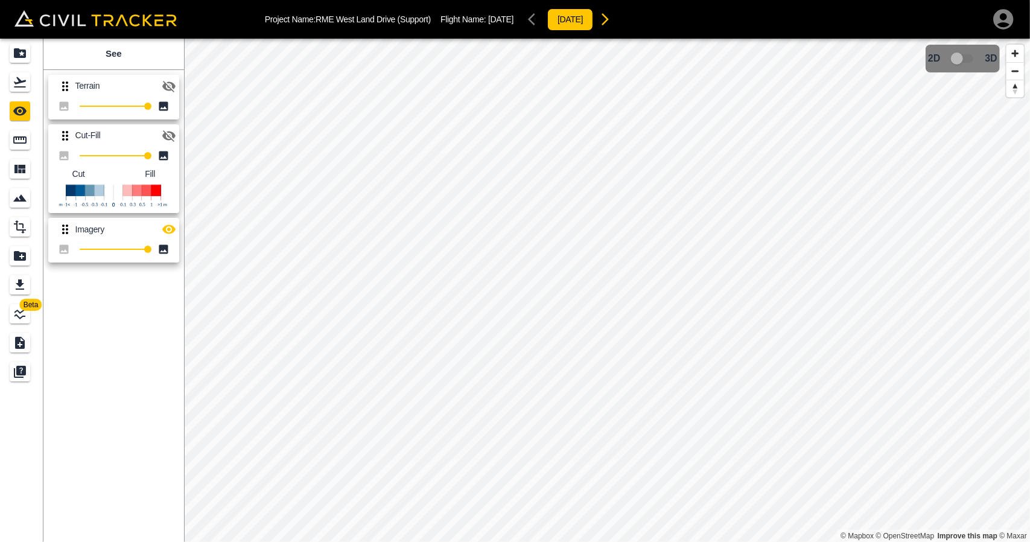
click at [169, 133] on icon "button" at bounding box center [169, 135] width 14 height 14
click at [21, 89] on icon "Flights" at bounding box center [20, 82] width 14 height 14
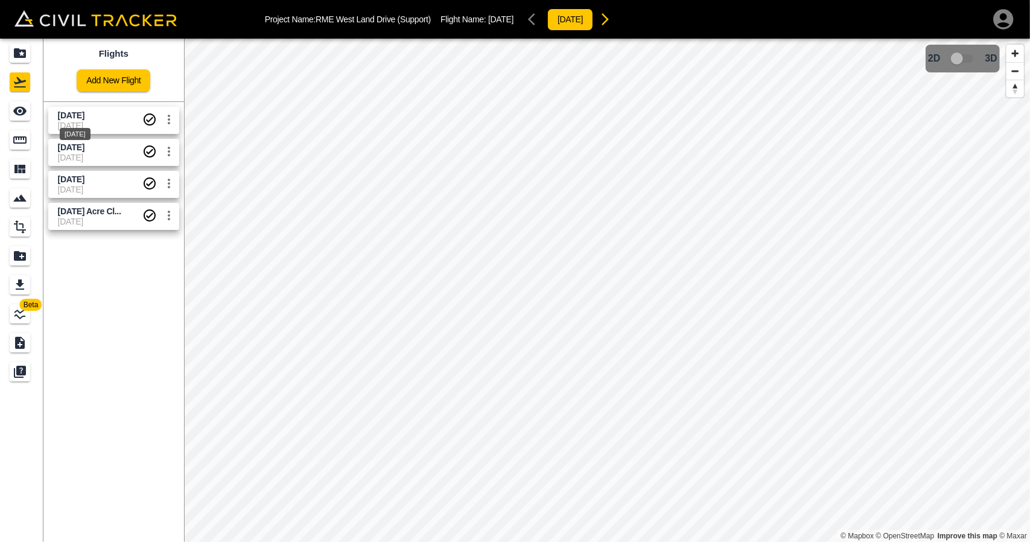
click at [84, 119] on span "[DATE]" at bounding box center [71, 115] width 27 height 10
click at [9, 118] on link at bounding box center [21, 111] width 43 height 29
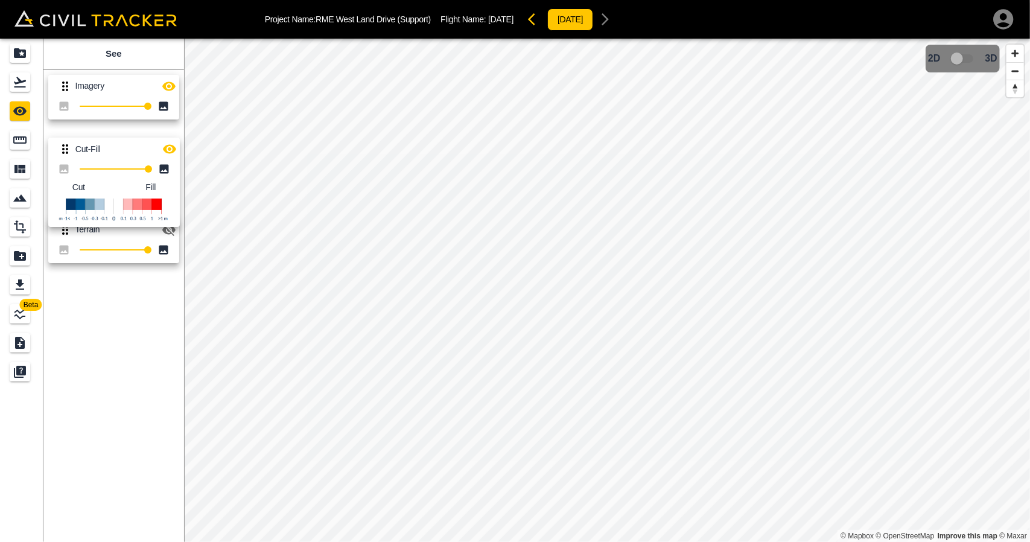
drag, startPoint x: 62, startPoint y: 184, endPoint x: 65, endPoint y: 131, distance: 53.2
click at [65, 130] on div "Imagery 100 Terrain 100 Cut-Fill 100 Cut Fill" at bounding box center [111, 166] width 145 height 203
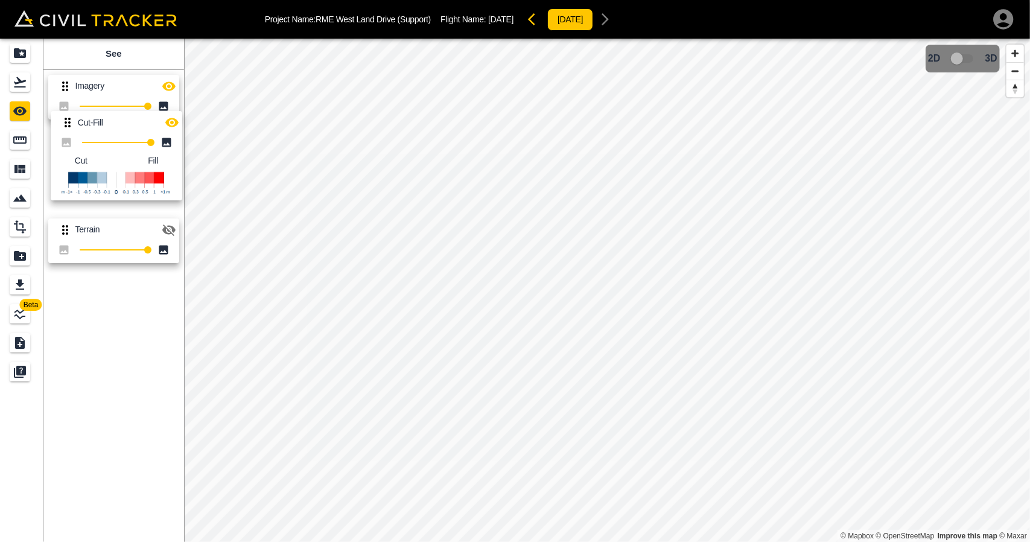
drag, startPoint x: 65, startPoint y: 139, endPoint x: 103, endPoint y: 92, distance: 60.9
click at [75, 77] on div "Imagery 100 Cut-Fill 100 Cut Fill Terrain 100" at bounding box center [111, 166] width 145 height 203
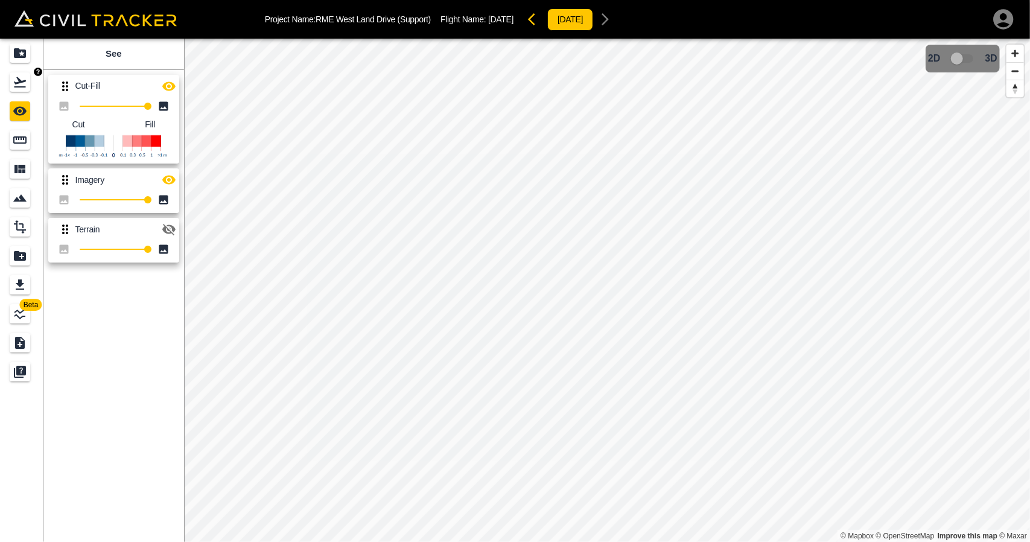
click at [13, 86] on icon "Flights" at bounding box center [20, 82] width 14 height 14
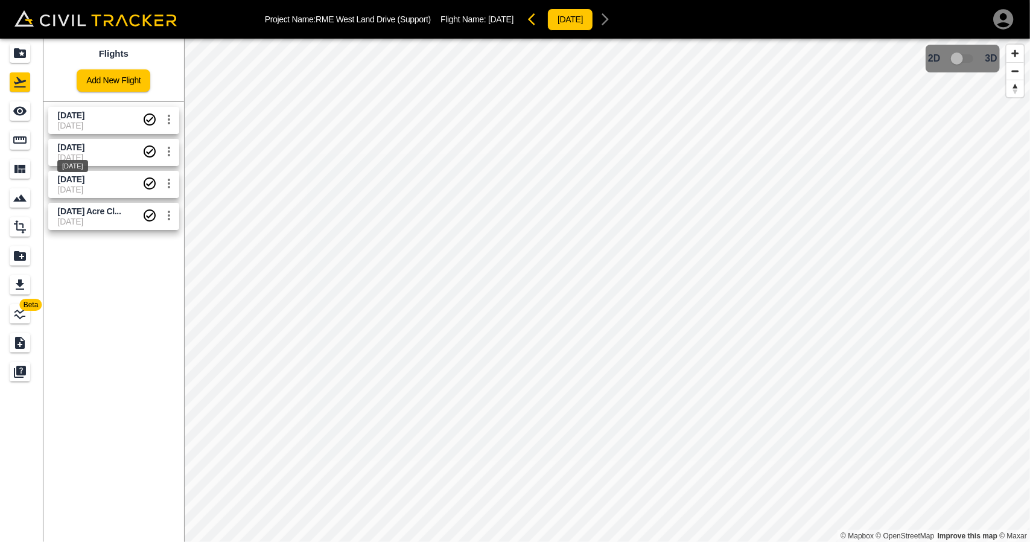
click at [73, 148] on span "[DATE]" at bounding box center [71, 147] width 27 height 10
click at [72, 119] on span "[DATE]" at bounding box center [71, 115] width 27 height 10
click at [71, 156] on span "[DATE]" at bounding box center [100, 158] width 84 height 10
click at [84, 119] on span "[DATE]" at bounding box center [71, 115] width 27 height 10
click at [88, 153] on div "[DATE]" at bounding box center [72, 162] width 33 height 22
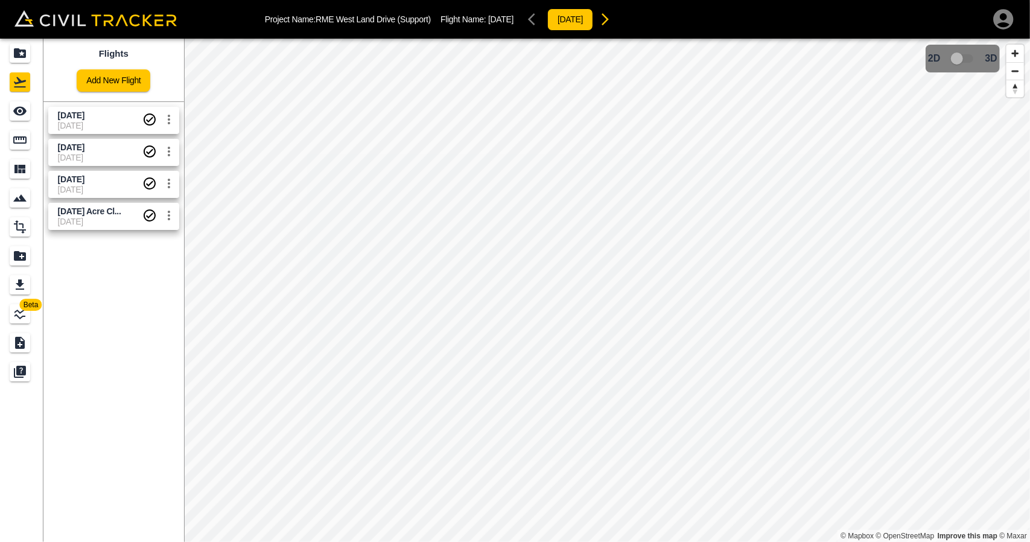
click at [97, 107] on link "[DATE] [DATE]" at bounding box center [113, 120] width 131 height 27
click at [106, 153] on span "[DATE]" at bounding box center [100, 158] width 84 height 10
click at [84, 118] on span "[DATE]" at bounding box center [71, 115] width 27 height 10
click at [107, 157] on span "[DATE]" at bounding box center [100, 158] width 84 height 10
click at [102, 124] on span "[DATE]" at bounding box center [100, 126] width 84 height 10
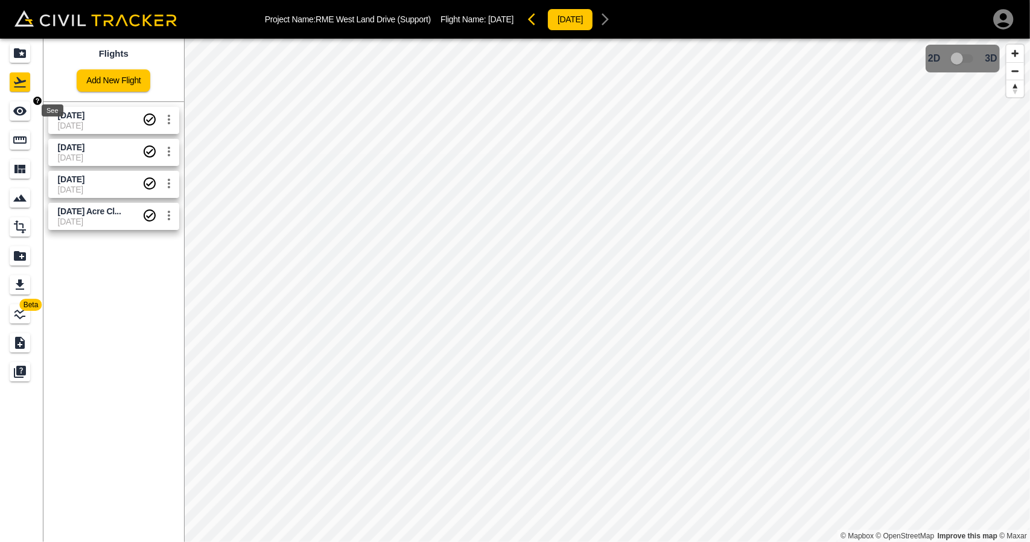
click at [28, 116] on div "See" at bounding box center [20, 110] width 21 height 19
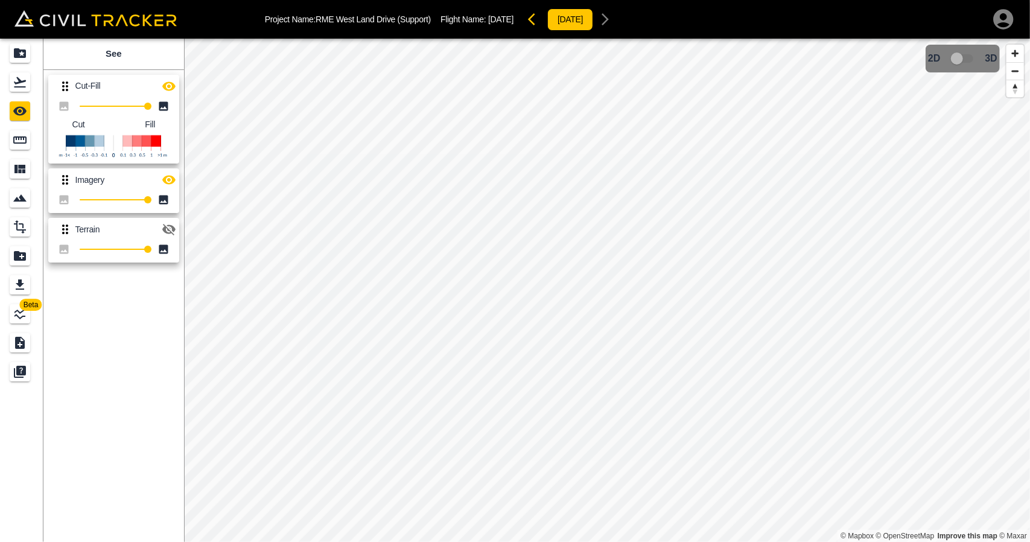
click at [169, 88] on icon "button" at bounding box center [169, 86] width 14 height 14
click at [171, 232] on icon "button" at bounding box center [168, 229] width 13 height 11
click at [166, 177] on icon "button" at bounding box center [168, 180] width 13 height 9
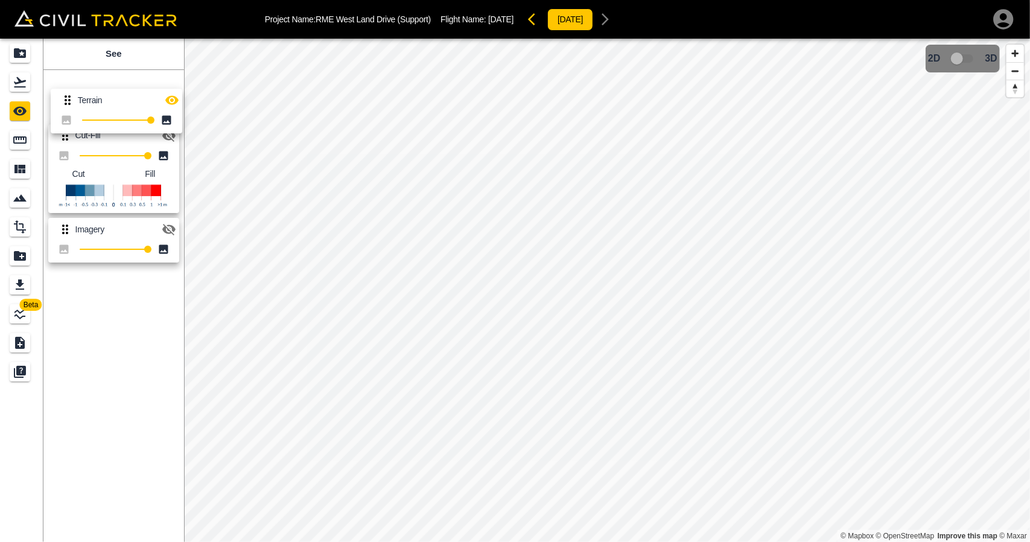
drag, startPoint x: 66, startPoint y: 232, endPoint x: 69, endPoint y: 98, distance: 134.5
click at [69, 98] on div "Cut-Fill 100 Cut Fill Imagery 100 Terrain 100" at bounding box center [111, 166] width 145 height 203
click at [26, 89] on div "Flights" at bounding box center [20, 81] width 21 height 19
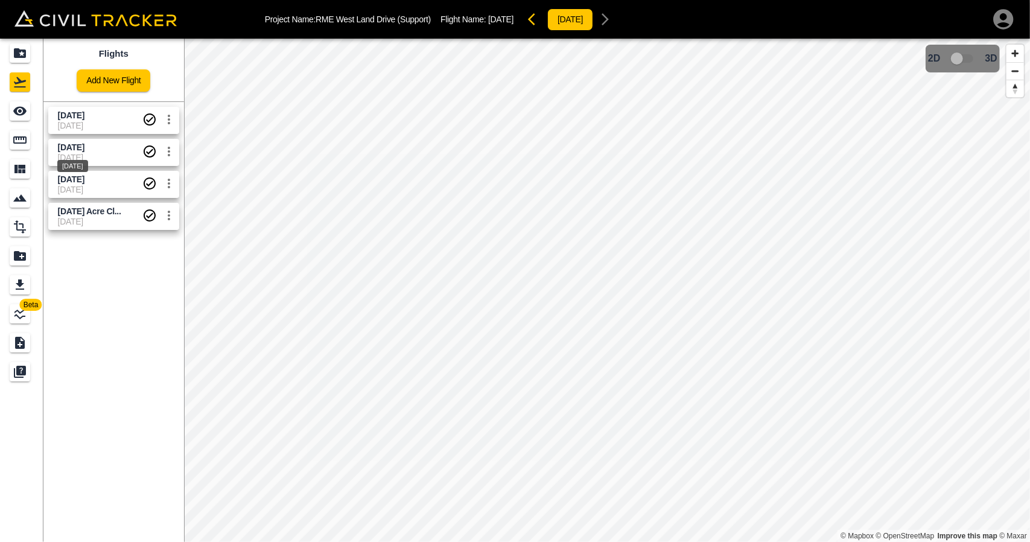
click at [59, 145] on span "[DATE]" at bounding box center [71, 147] width 27 height 10
click at [23, 118] on div "See" at bounding box center [20, 110] width 21 height 19
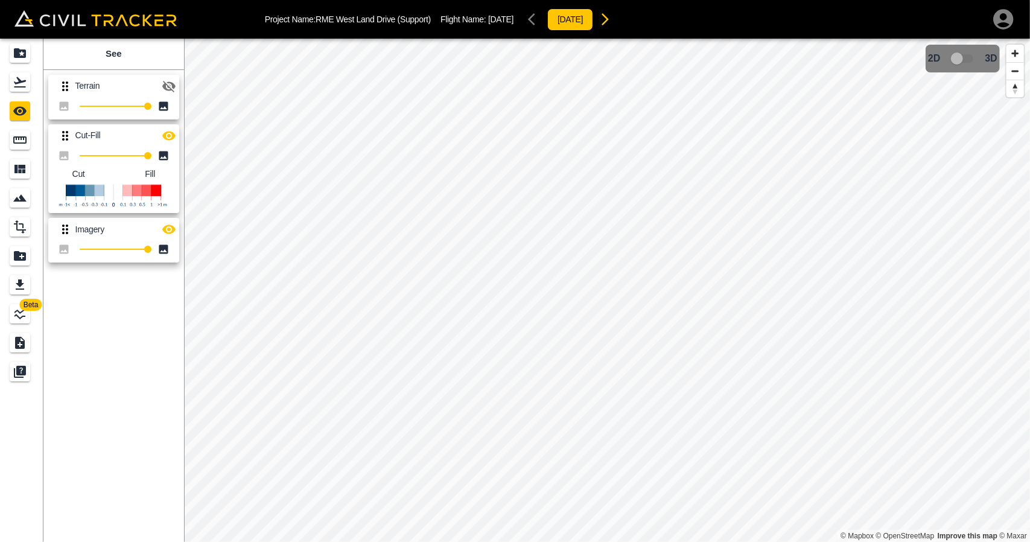
click at [163, 87] on icon "button" at bounding box center [168, 86] width 13 height 11
click at [171, 229] on icon "button" at bounding box center [169, 229] width 14 height 14
click at [19, 80] on icon "Flights" at bounding box center [20, 82] width 12 height 10
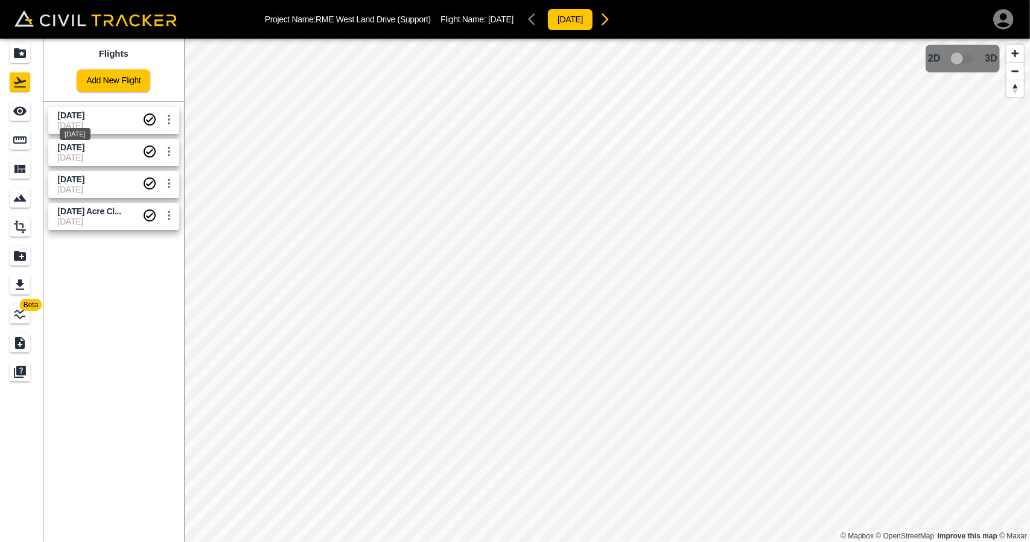
click at [84, 115] on span "[DATE]" at bounding box center [71, 115] width 27 height 10
click at [89, 155] on div "[DATE]" at bounding box center [72, 162] width 33 height 22
click at [89, 122] on span "[DATE]" at bounding box center [100, 126] width 84 height 10
drag, startPoint x: 65, startPoint y: 112, endPoint x: 55, endPoint y: 112, distance: 9.7
click at [64, 112] on span "[DATE]" at bounding box center [71, 115] width 27 height 10
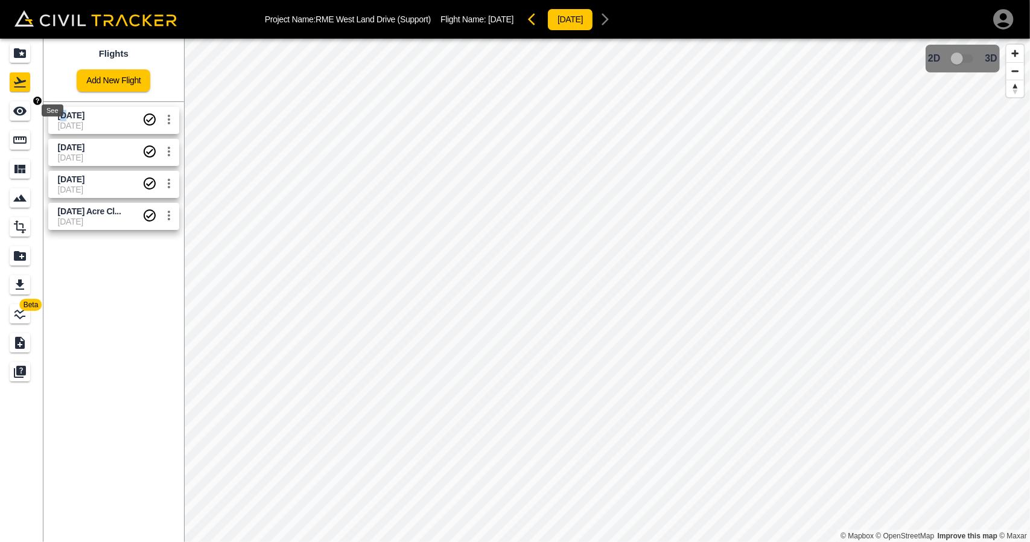
click at [22, 112] on icon "See" at bounding box center [20, 111] width 14 height 14
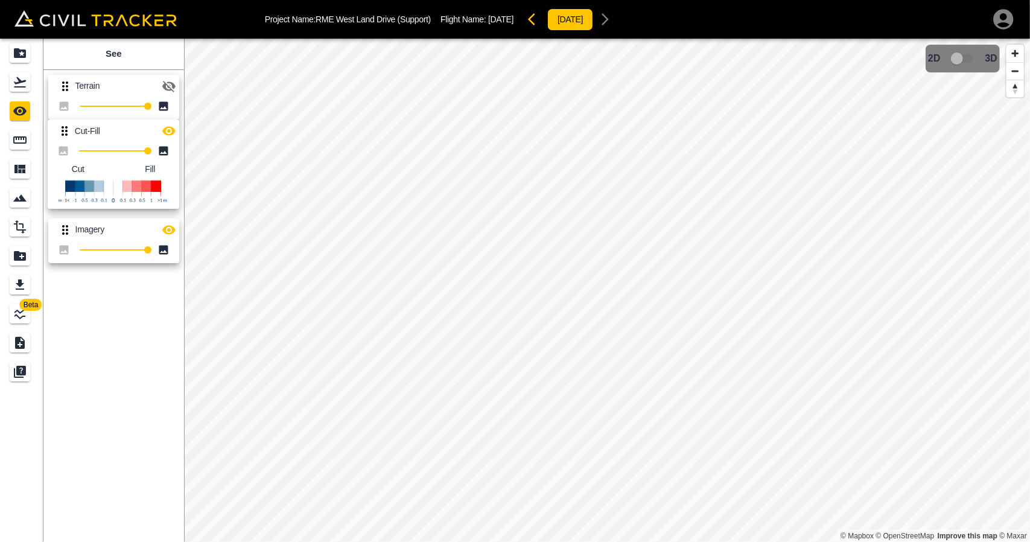
drag, startPoint x: 66, startPoint y: 137, endPoint x: 72, endPoint y: 90, distance: 46.8
click at [72, 90] on div "Terrain 100 Cut-Fill 100 Cut Fill Imagery 100" at bounding box center [111, 166] width 145 height 203
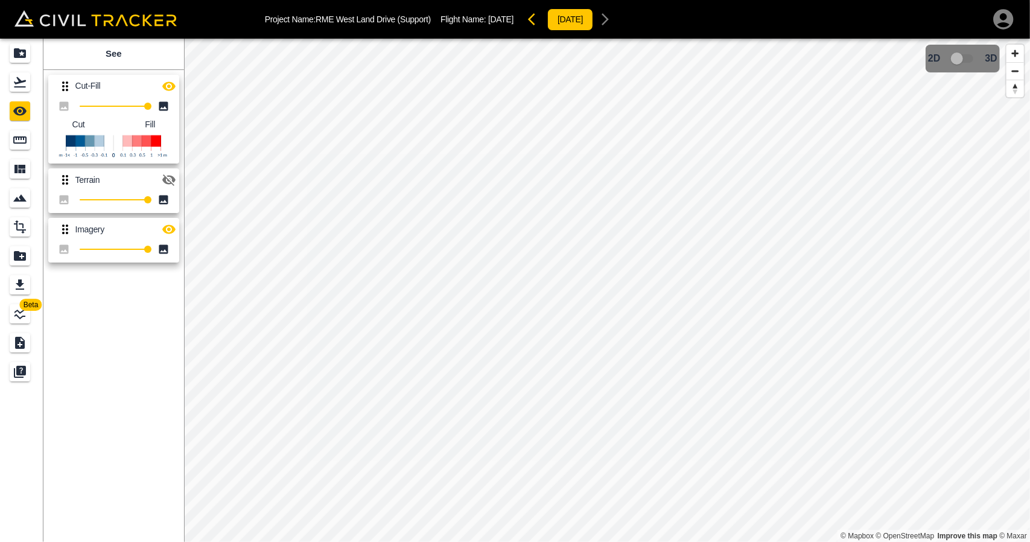
click at [164, 86] on icon "button" at bounding box center [168, 85] width 13 height 9
click at [171, 84] on icon "button" at bounding box center [168, 86] width 13 height 11
click at [164, 235] on icon "button" at bounding box center [169, 229] width 14 height 14
click at [165, 179] on icon "button" at bounding box center [168, 179] width 13 height 11
click at [168, 87] on icon "button" at bounding box center [169, 86] width 14 height 14
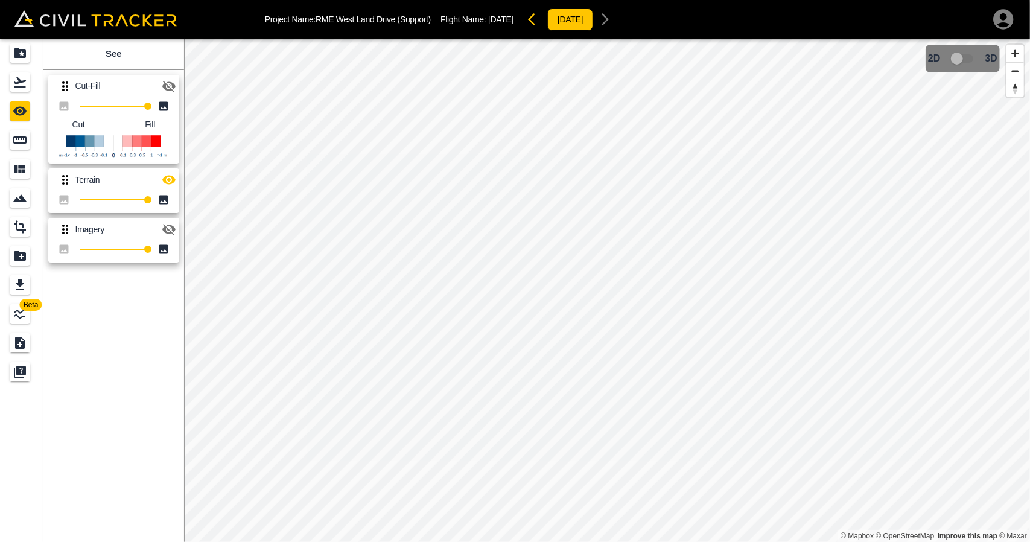
click at [168, 87] on icon "button" at bounding box center [169, 86] width 14 height 14
type input "45"
drag, startPoint x: 148, startPoint y: 112, endPoint x: 110, endPoint y: 125, distance: 40.3
click at [110, 125] on div "45 Cut Fill" at bounding box center [113, 131] width 131 height 66
drag, startPoint x: 23, startPoint y: 91, endPoint x: 40, endPoint y: 113, distance: 27.5
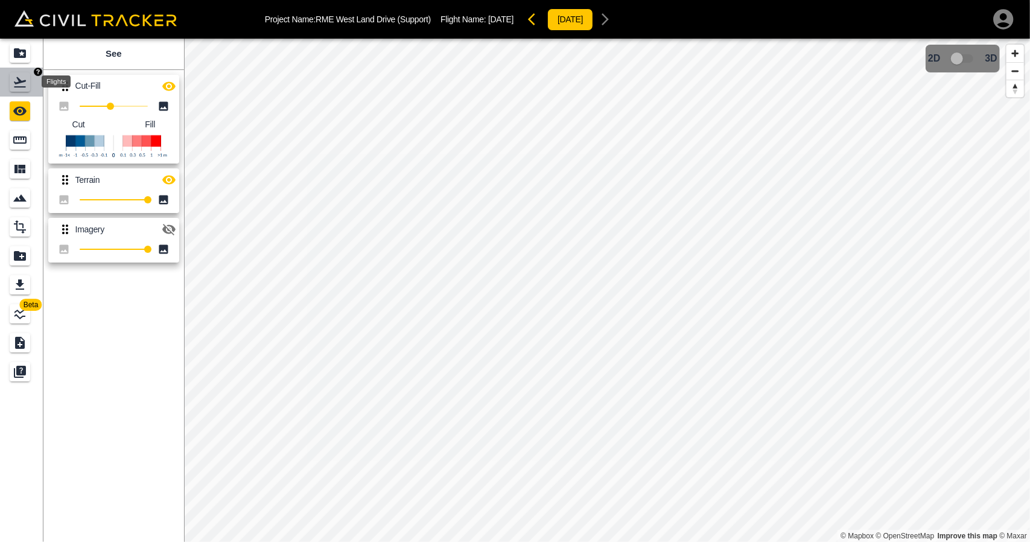
click at [23, 90] on div "Flights" at bounding box center [20, 81] width 21 height 19
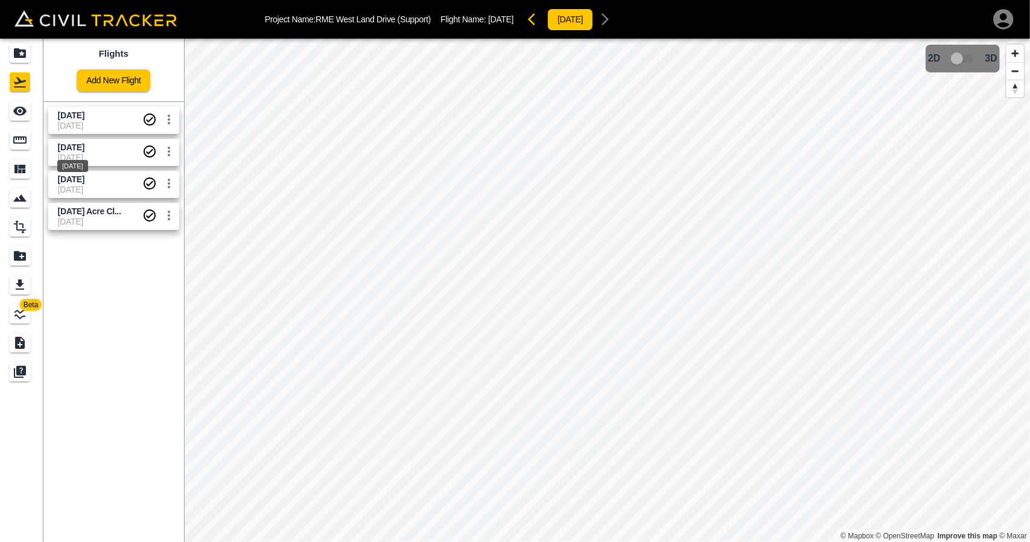
click at [70, 143] on span "[DATE]" at bounding box center [71, 147] width 27 height 10
click at [19, 117] on icon "See" at bounding box center [20, 111] width 14 height 14
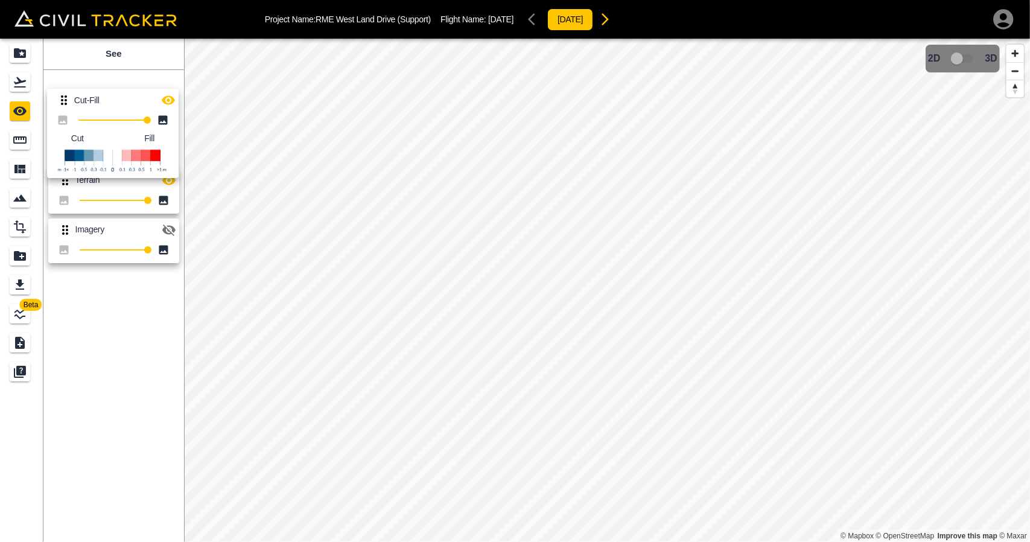
drag, startPoint x: 66, startPoint y: 138, endPoint x: 66, endPoint y: 95, distance: 43.4
click at [66, 95] on div "Terrain 100 Cut-Fill 100 Cut Fill Imagery 100" at bounding box center [111, 166] width 145 height 203
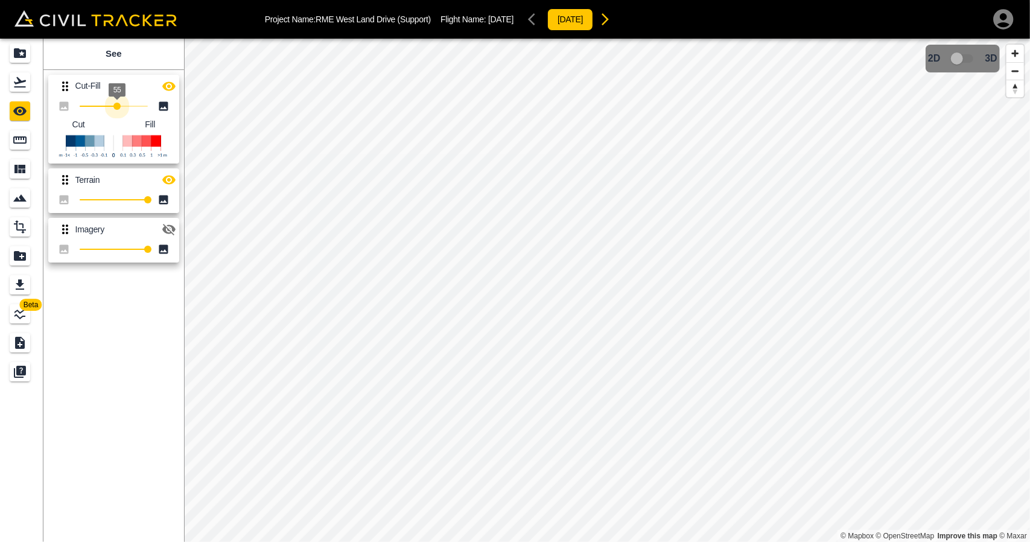
type input "56"
drag, startPoint x: 145, startPoint y: 109, endPoint x: 118, endPoint y: 110, distance: 27.2
click at [118, 110] on span "56" at bounding box center [117, 106] width 7 height 7
click at [14, 84] on icon "Flights" at bounding box center [20, 82] width 14 height 14
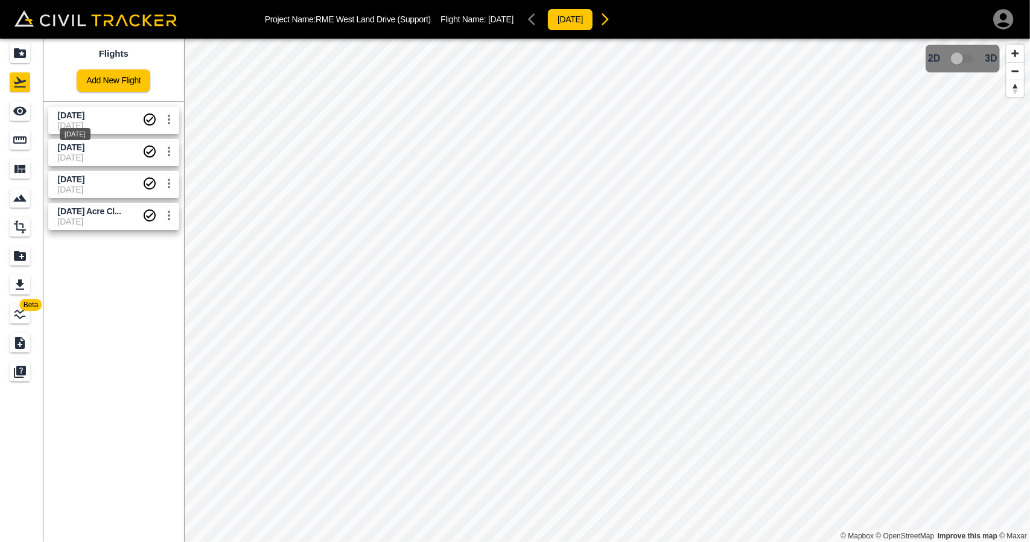
click at [80, 127] on div "[DATE]" at bounding box center [75, 130] width 33 height 22
click at [84, 147] on span "[DATE]" at bounding box center [71, 147] width 27 height 10
click at [80, 110] on span "[DATE]" at bounding box center [71, 115] width 27 height 10
click at [91, 142] on span "[DATE]" at bounding box center [100, 147] width 84 height 11
click at [84, 116] on span "[DATE]" at bounding box center [71, 115] width 27 height 10
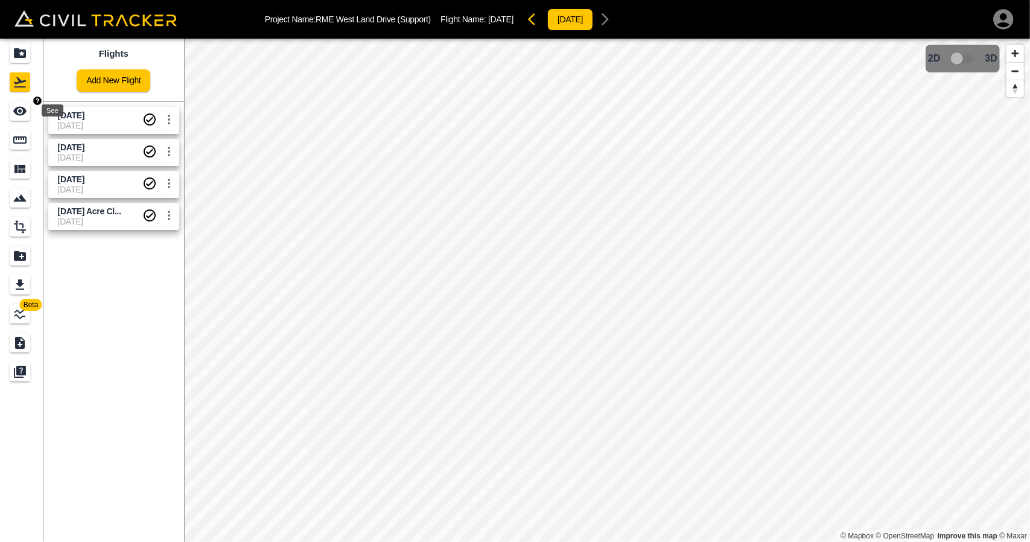
click at [31, 113] on div "See" at bounding box center [22, 110] width 24 height 19
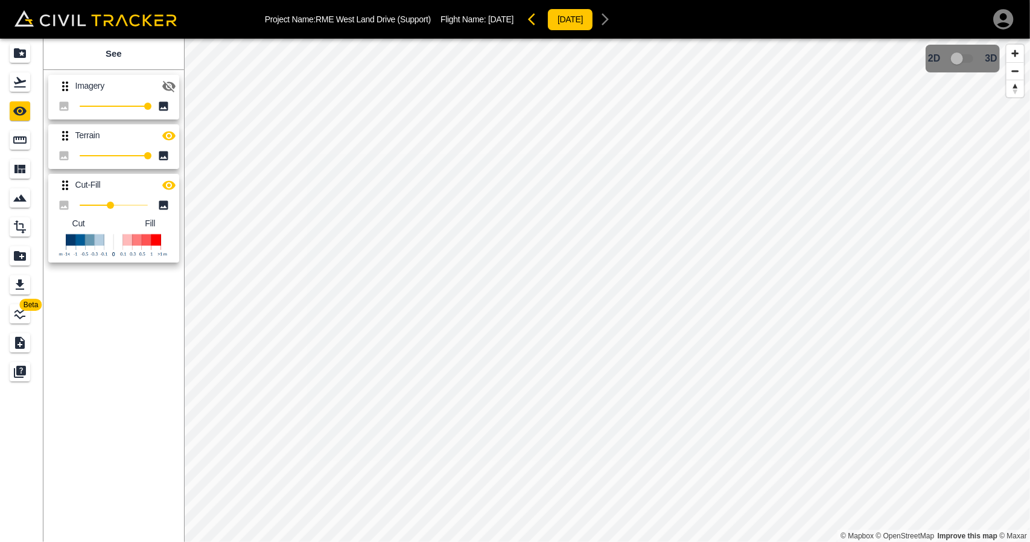
click at [174, 185] on icon "button" at bounding box center [168, 184] width 13 height 9
click at [174, 185] on icon "button" at bounding box center [168, 185] width 13 height 11
click at [24, 86] on icon "Flights" at bounding box center [20, 82] width 12 height 10
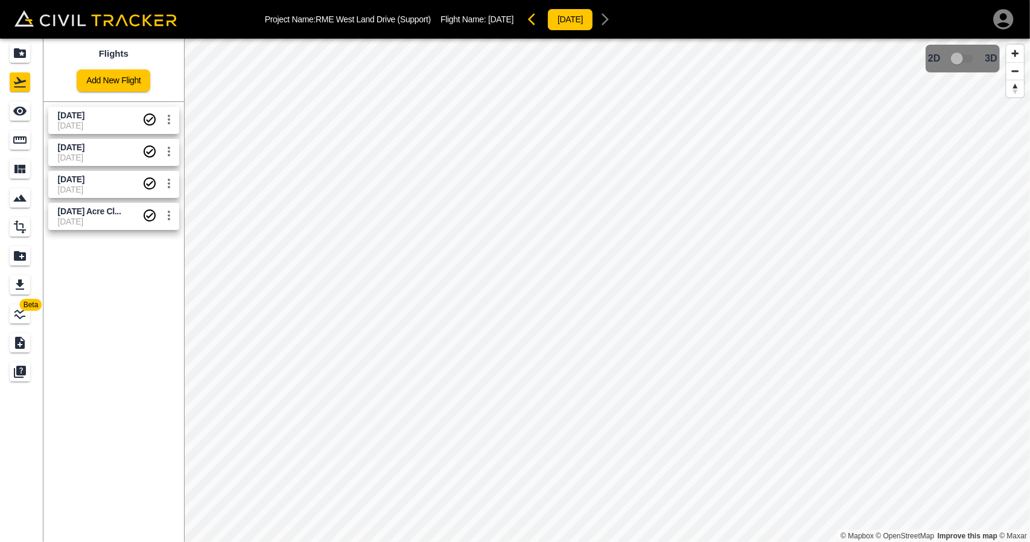
click at [107, 154] on span "[DATE]" at bounding box center [100, 158] width 84 height 10
click at [84, 118] on span "[DATE]" at bounding box center [71, 115] width 27 height 10
click at [65, 149] on span "[DATE]" at bounding box center [71, 147] width 27 height 10
click at [24, 103] on div "See" at bounding box center [20, 110] width 21 height 19
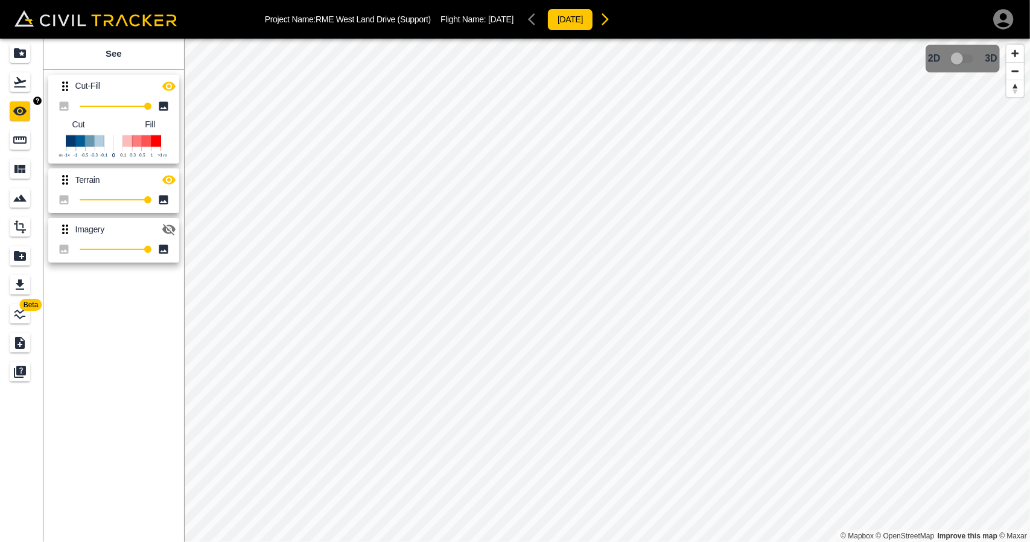
click at [24, 138] on icon "Measure" at bounding box center [19, 139] width 13 height 7
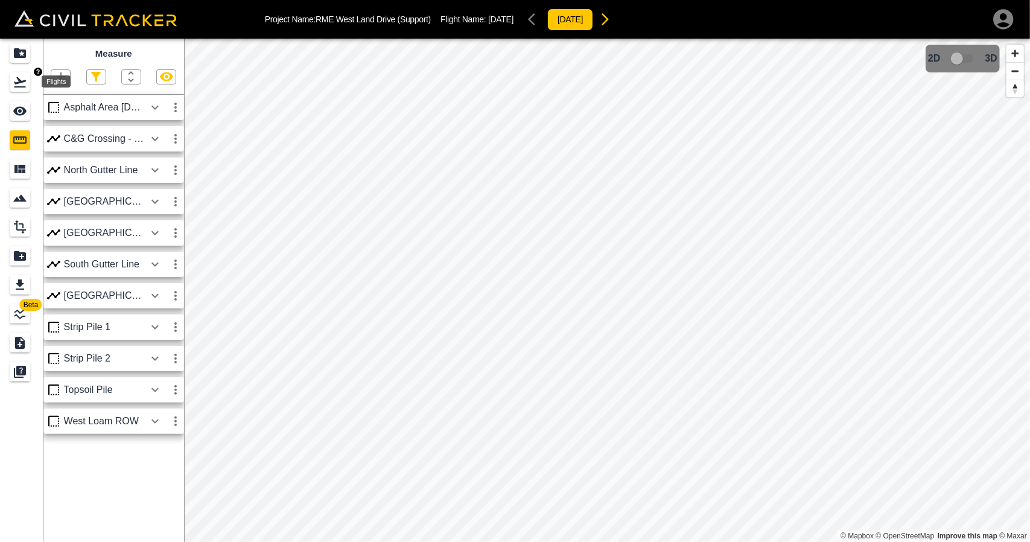
click at [22, 87] on icon "Flights" at bounding box center [20, 82] width 14 height 14
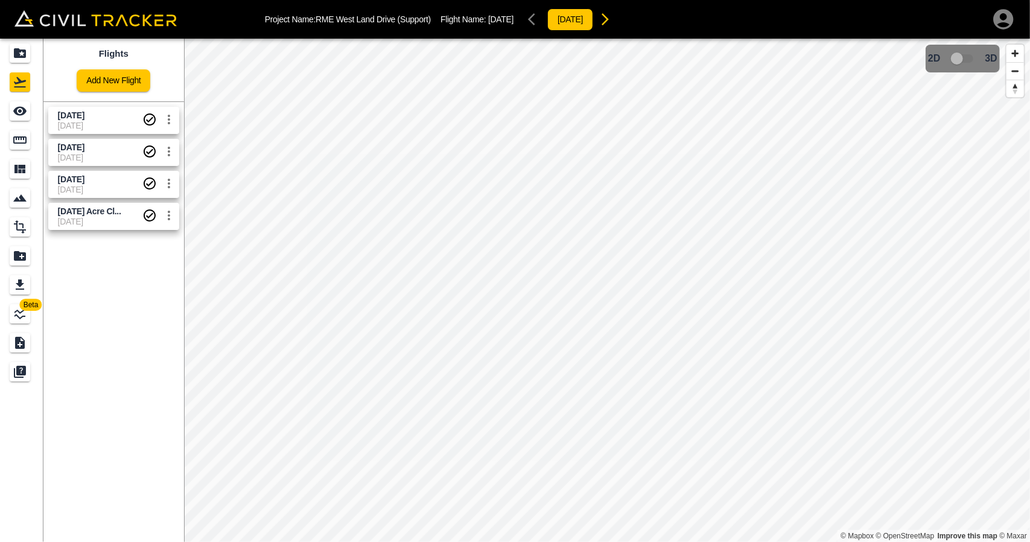
click at [54, 119] on link "[DATE] [DATE]" at bounding box center [113, 120] width 131 height 27
click at [17, 131] on div "Measure" at bounding box center [20, 139] width 21 height 19
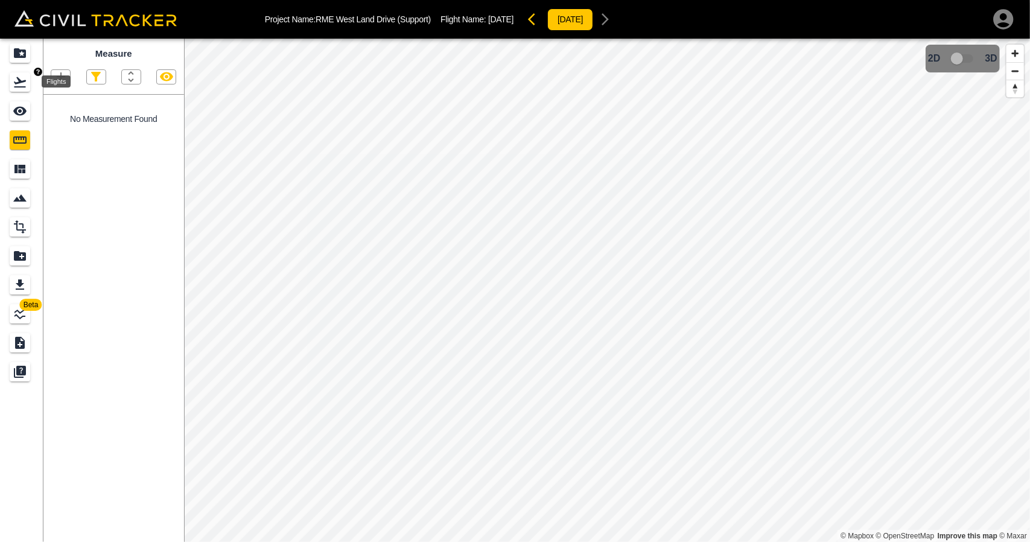
click at [21, 79] on icon "Flights" at bounding box center [20, 82] width 14 height 14
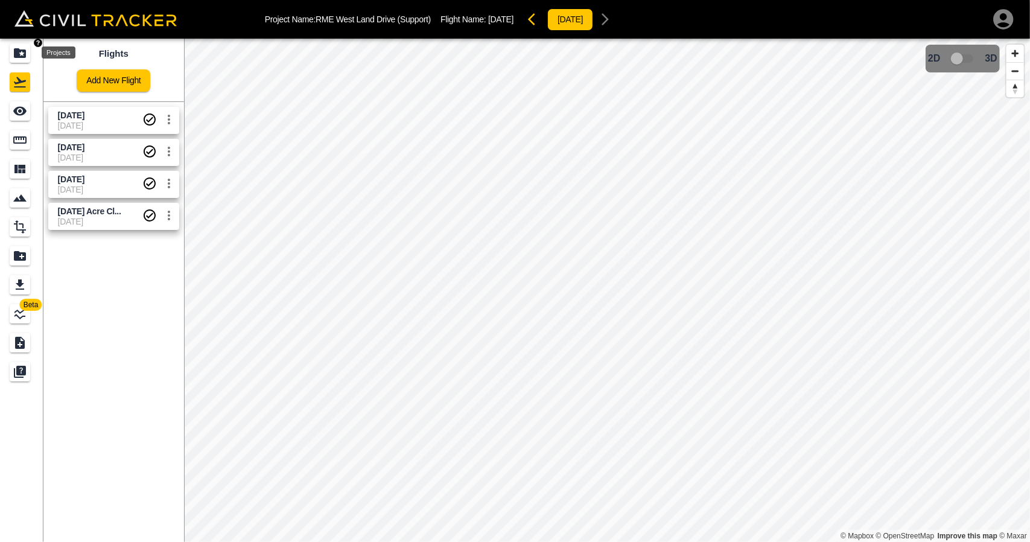
click at [25, 57] on icon "Projects" at bounding box center [20, 53] width 12 height 10
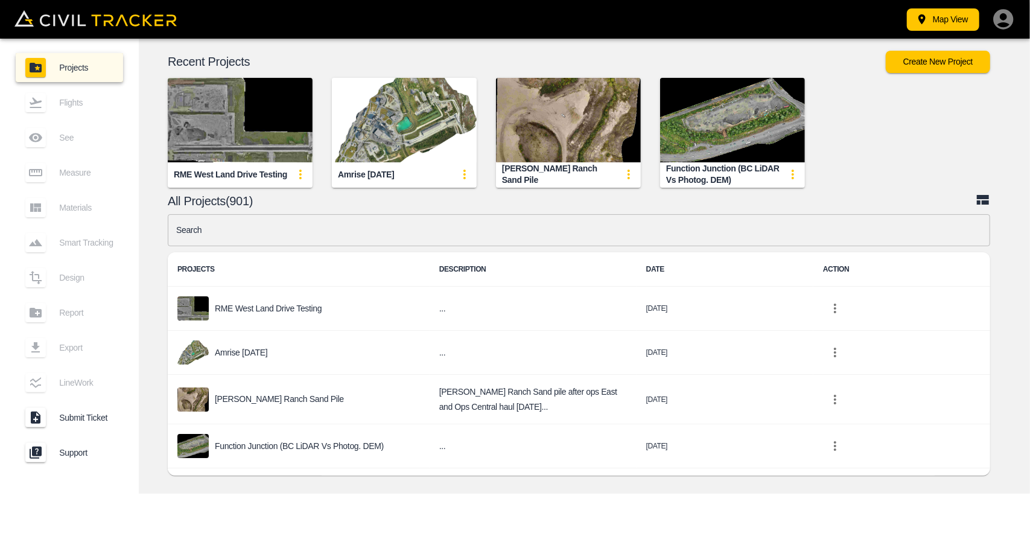
click at [255, 128] on img "button" at bounding box center [240, 120] width 145 height 84
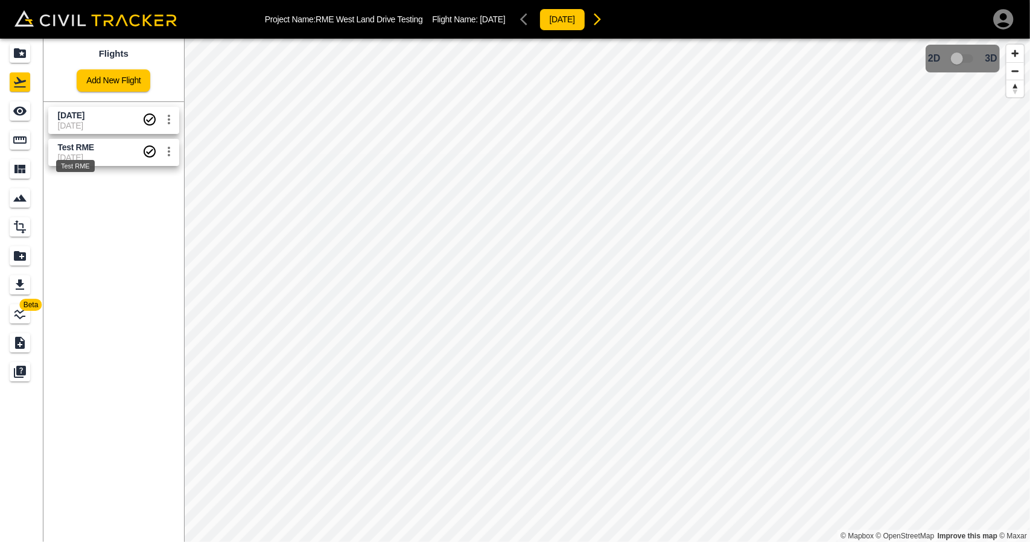
click at [71, 153] on div "Test RME" at bounding box center [75, 162] width 41 height 22
click at [13, 106] on icon "See" at bounding box center [20, 111] width 14 height 14
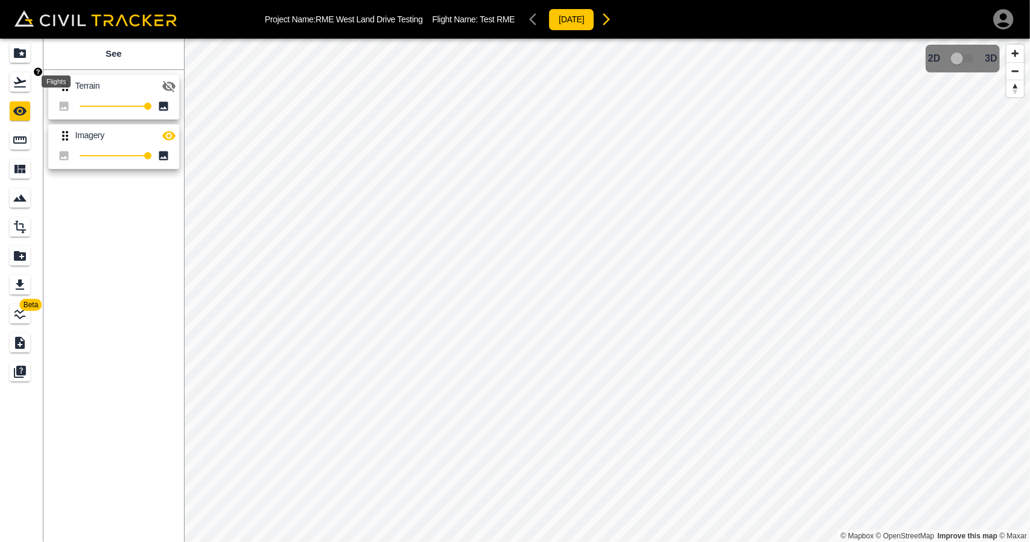
click at [31, 91] on div "Flights" at bounding box center [22, 81] width 24 height 19
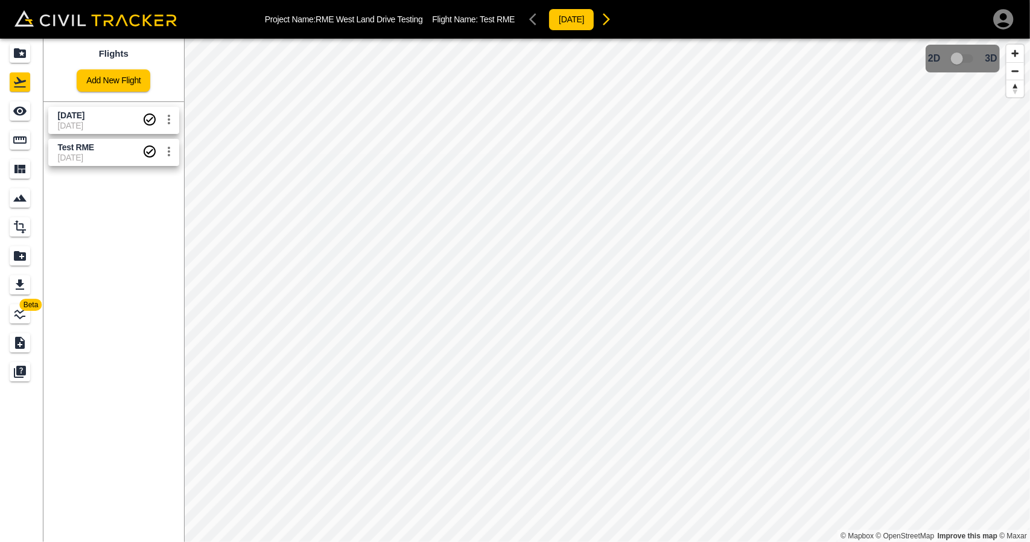
click at [103, 107] on link "[DATE] [DATE]" at bounding box center [113, 120] width 131 height 27
click at [89, 118] on span "[DATE]" at bounding box center [100, 115] width 84 height 11
click at [31, 111] on div "See" at bounding box center [22, 110] width 24 height 19
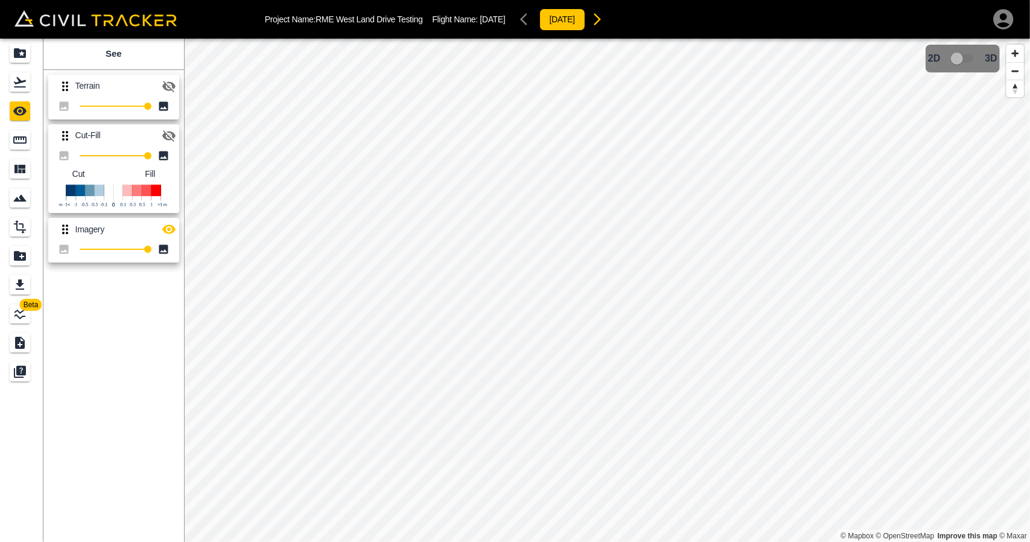
drag, startPoint x: 171, startPoint y: 133, endPoint x: 171, endPoint y: 145, distance: 12.1
click at [172, 134] on icon "button" at bounding box center [168, 135] width 13 height 11
drag, startPoint x: 164, startPoint y: 229, endPoint x: 182, endPoint y: 226, distance: 18.3
click at [164, 229] on icon "button" at bounding box center [168, 229] width 13 height 9
click at [21, 84] on icon "Flights" at bounding box center [20, 82] width 14 height 14
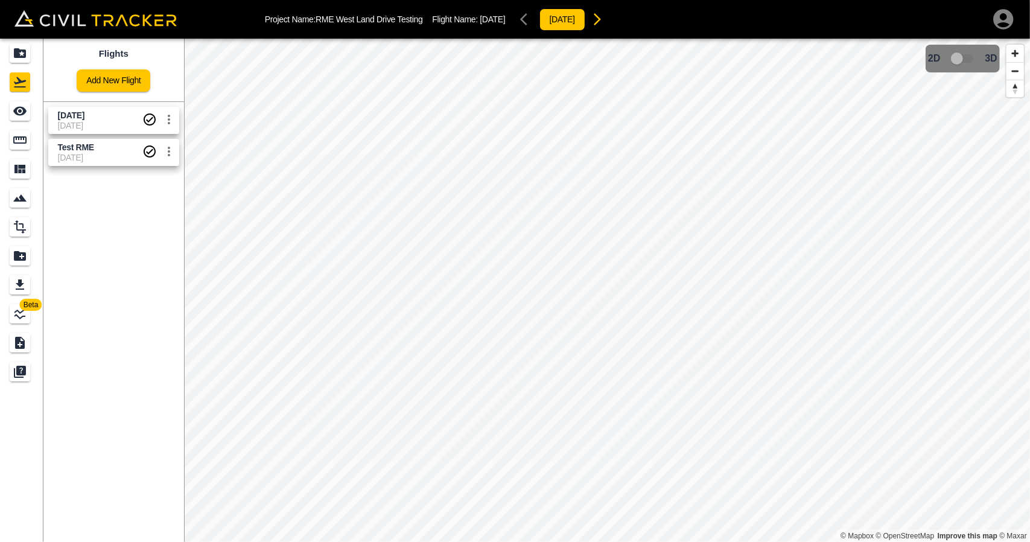
click at [100, 155] on span "[DATE]" at bounding box center [100, 158] width 84 height 10
click at [90, 121] on span "[DATE]" at bounding box center [100, 126] width 84 height 10
click at [24, 119] on div "See" at bounding box center [20, 110] width 21 height 19
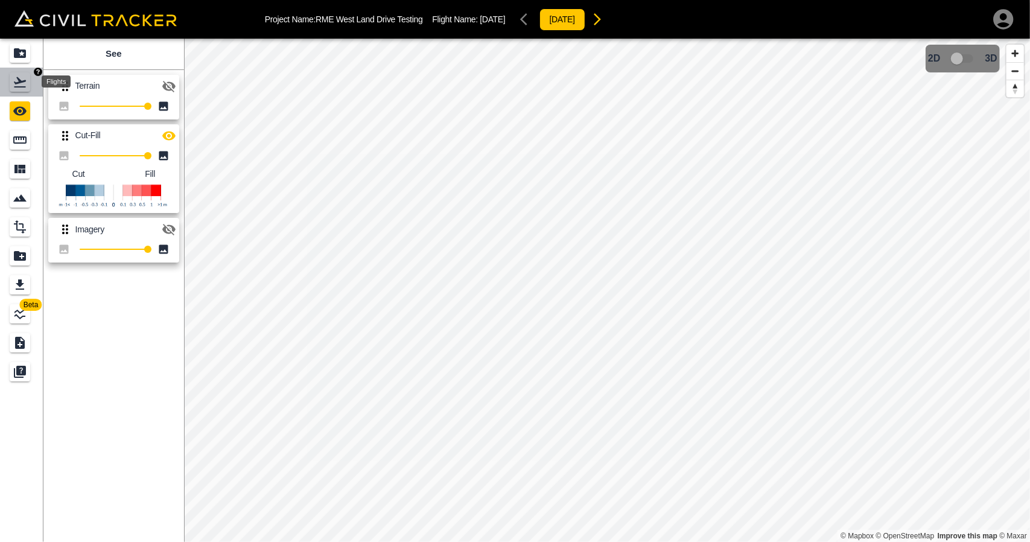
click at [28, 84] on div "Flights" at bounding box center [20, 81] width 21 height 19
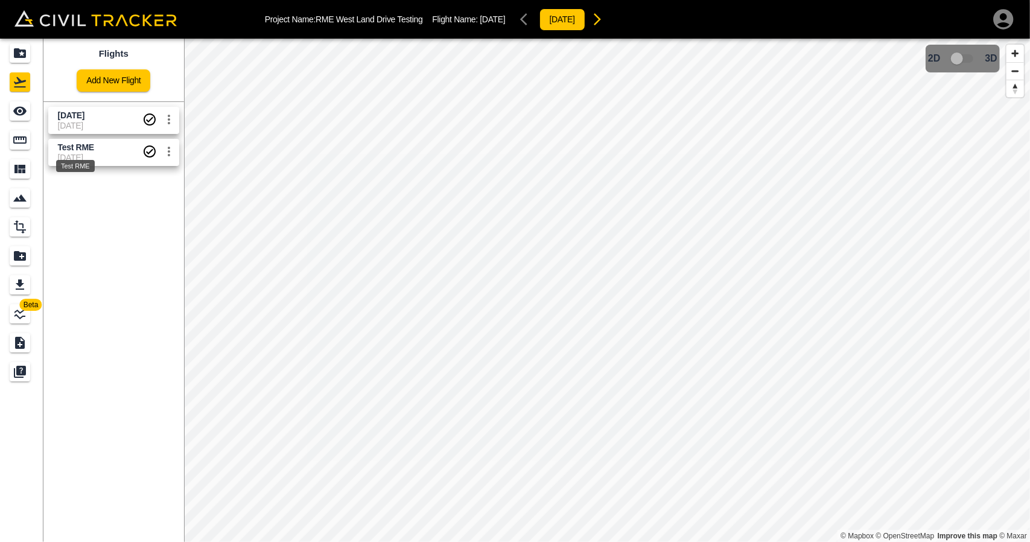
click at [93, 147] on span "Test RME" at bounding box center [76, 147] width 36 height 10
click at [30, 107] on div "See" at bounding box center [20, 110] width 21 height 19
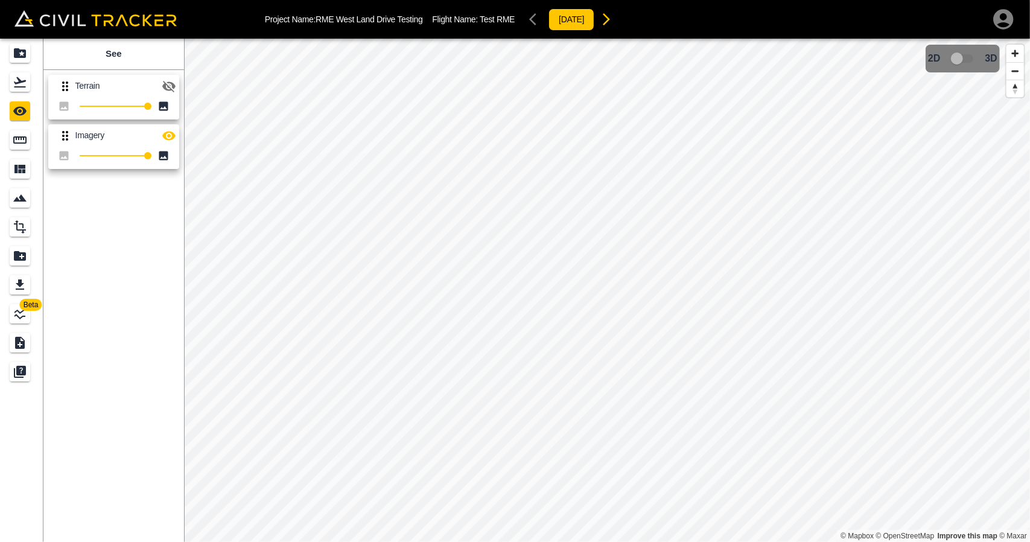
click at [171, 89] on icon "button" at bounding box center [168, 86] width 13 height 11
click at [166, 131] on icon "button" at bounding box center [169, 135] width 14 height 14
click at [25, 81] on icon "Flights" at bounding box center [20, 82] width 14 height 14
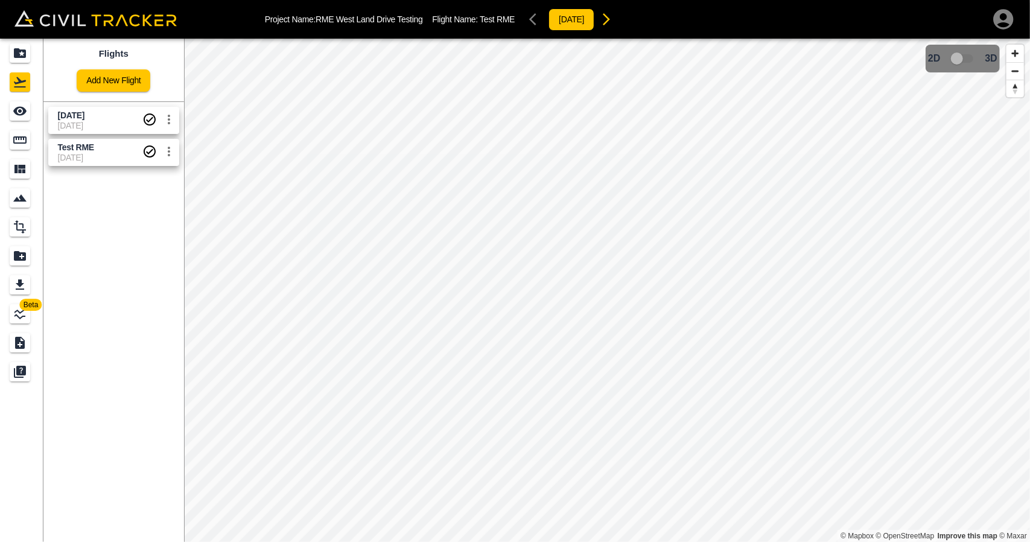
click at [90, 124] on span "[DATE]" at bounding box center [100, 126] width 84 height 10
click at [21, 117] on icon "See" at bounding box center [20, 111] width 14 height 14
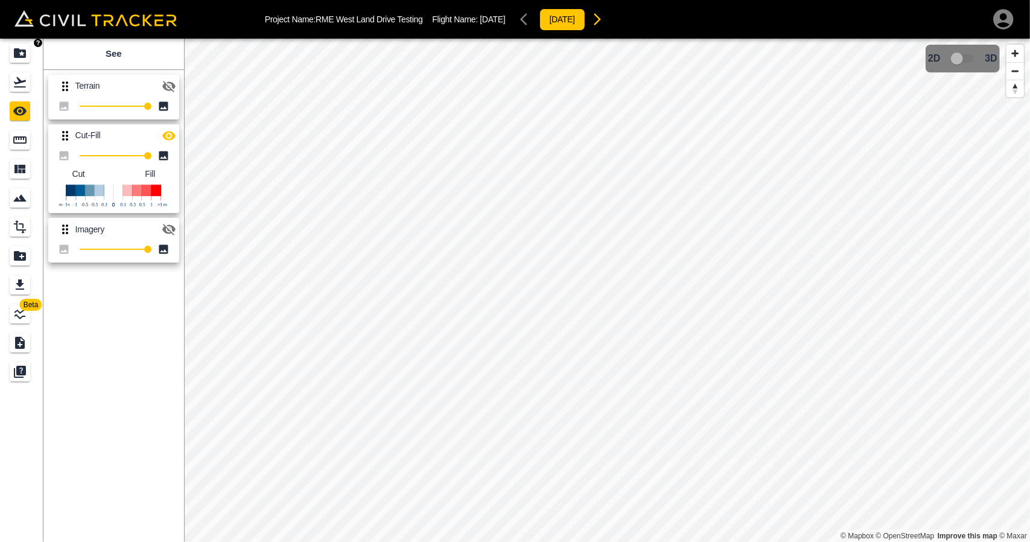
click at [24, 51] on icon "Projects" at bounding box center [20, 53] width 12 height 10
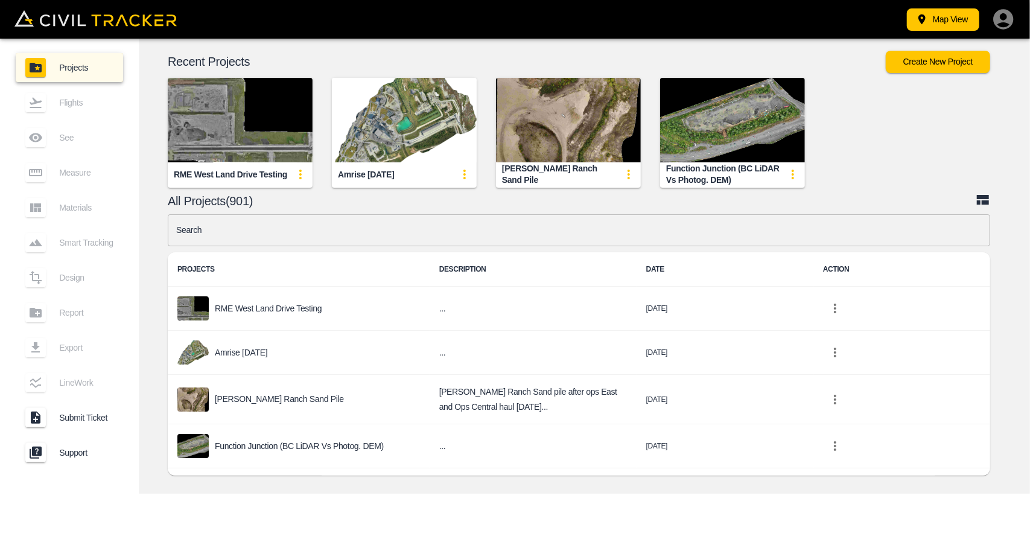
click at [481, 242] on input "text" at bounding box center [579, 230] width 822 height 32
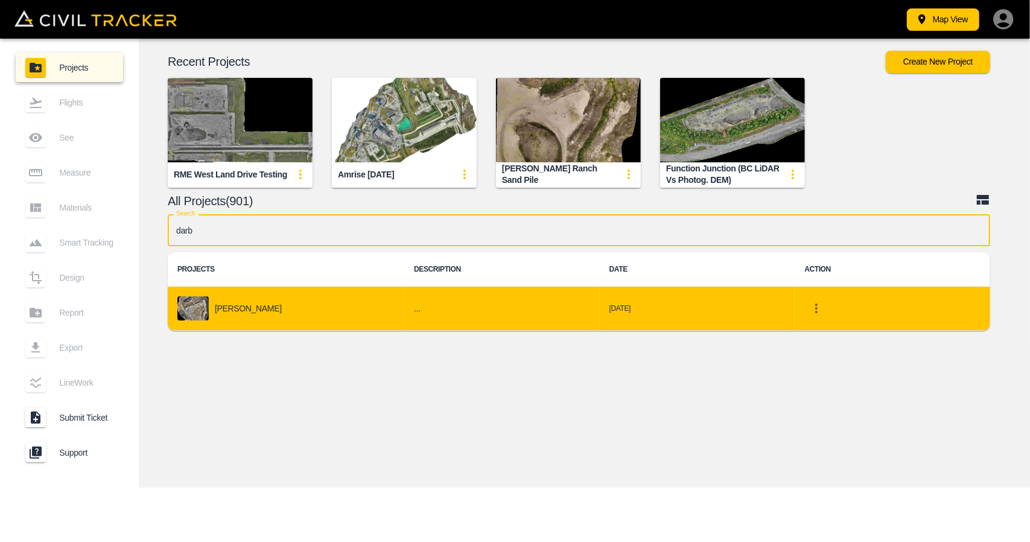
type input "darb"
click at [350, 316] on div "[PERSON_NAME]" at bounding box center [285, 308] width 217 height 24
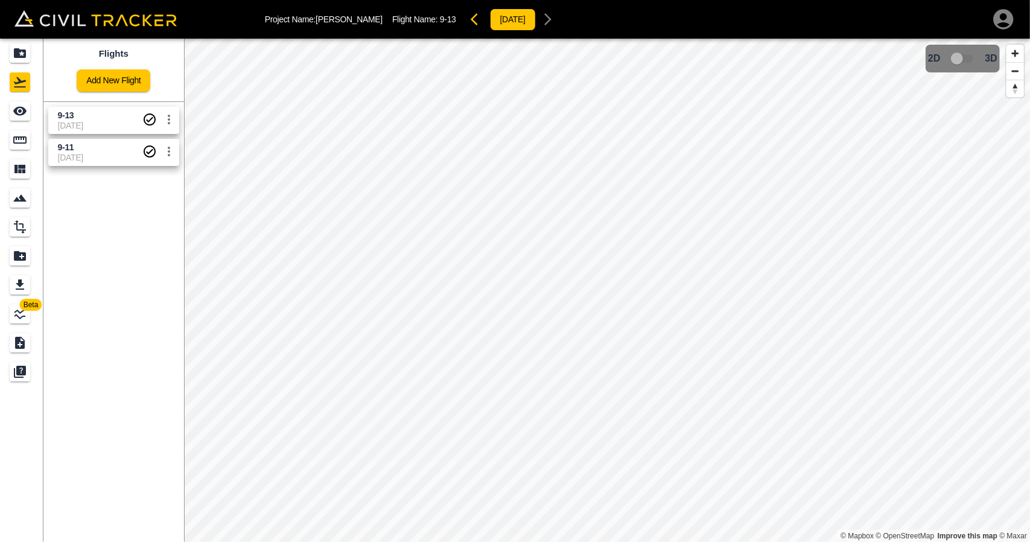
drag, startPoint x: 62, startPoint y: 121, endPoint x: 14, endPoint y: 137, distance: 50.4
click at [61, 122] on span "[DATE]" at bounding box center [100, 126] width 84 height 10
click at [14, 137] on icon "Measure" at bounding box center [19, 139] width 13 height 7
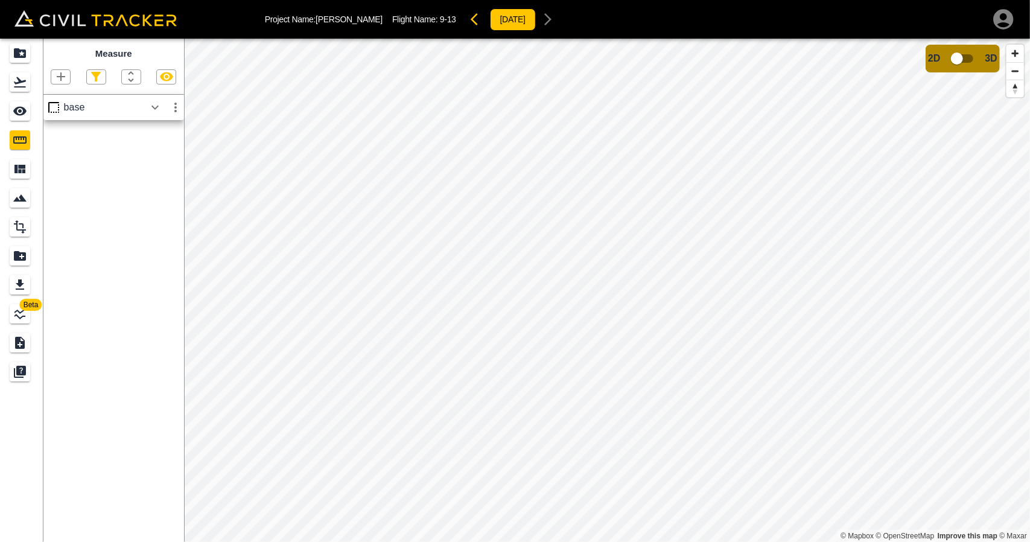
click at [166, 110] on button "button" at bounding box center [175, 107] width 21 height 24
click at [72, 169] on div at bounding box center [515, 271] width 1030 height 542
click at [155, 102] on icon "button" at bounding box center [155, 107] width 14 height 14
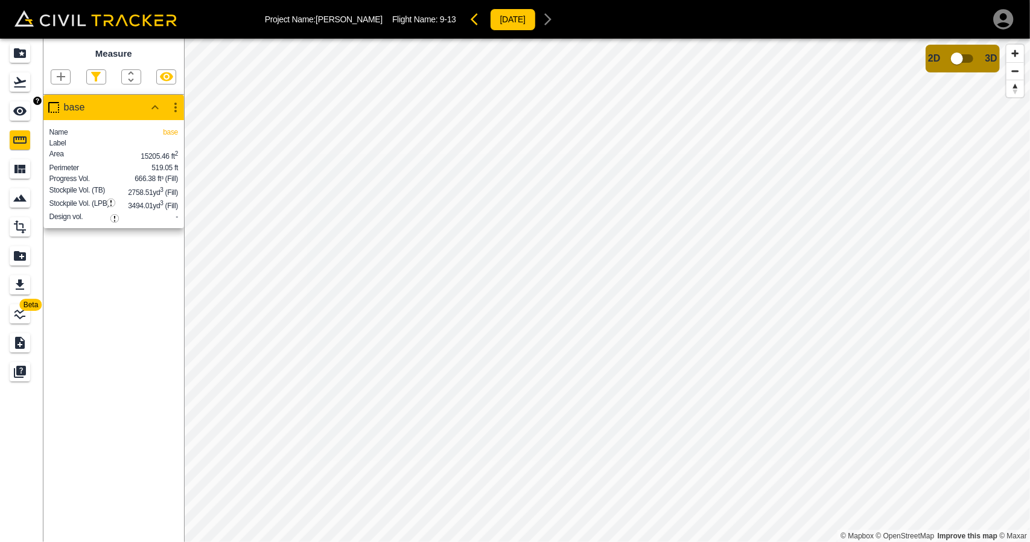
click at [15, 110] on icon "See" at bounding box center [19, 111] width 13 height 9
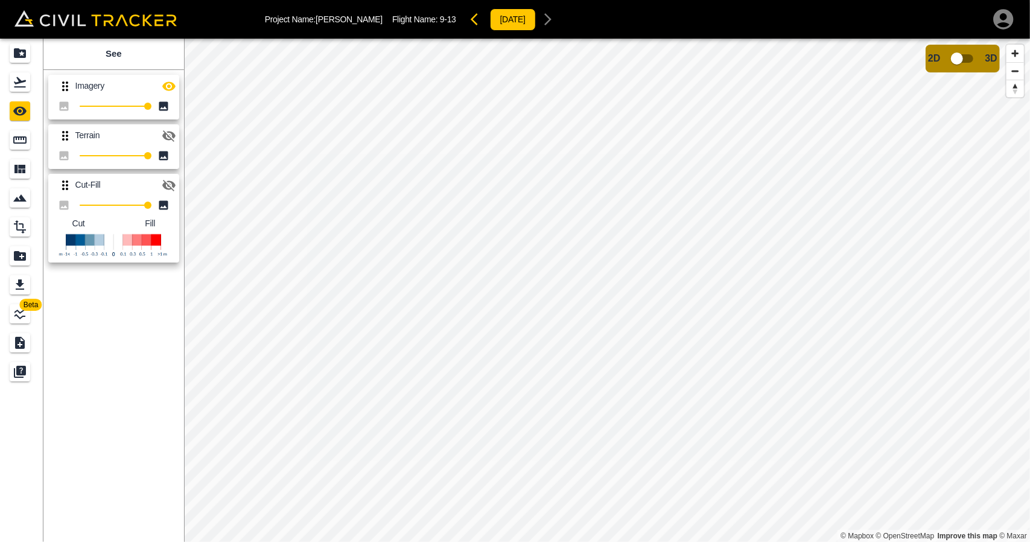
click at [175, 131] on icon "button" at bounding box center [169, 135] width 14 height 14
click at [175, 84] on icon "button" at bounding box center [169, 86] width 14 height 14
click at [27, 90] on div "Flights" at bounding box center [20, 81] width 21 height 19
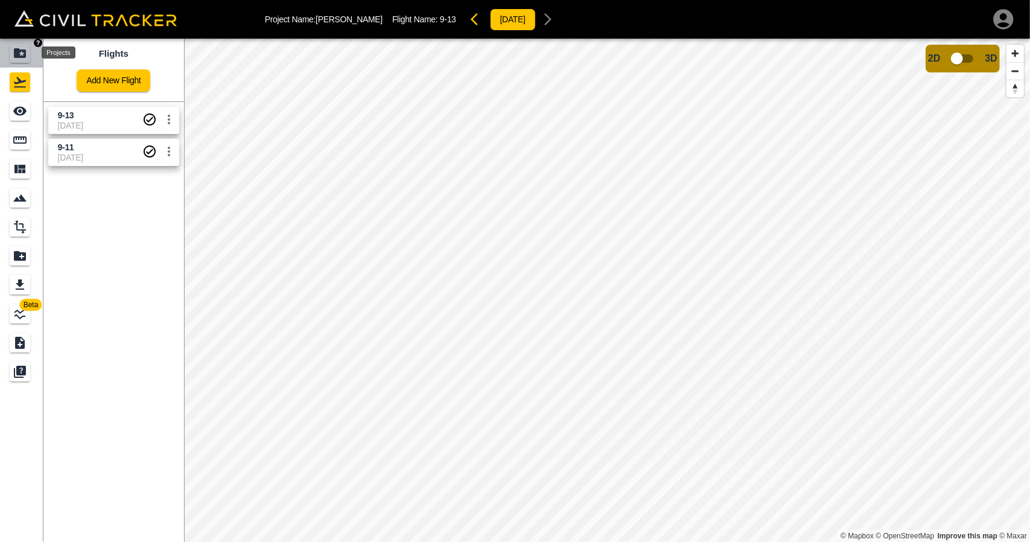
click at [24, 60] on div "Projects" at bounding box center [20, 52] width 21 height 19
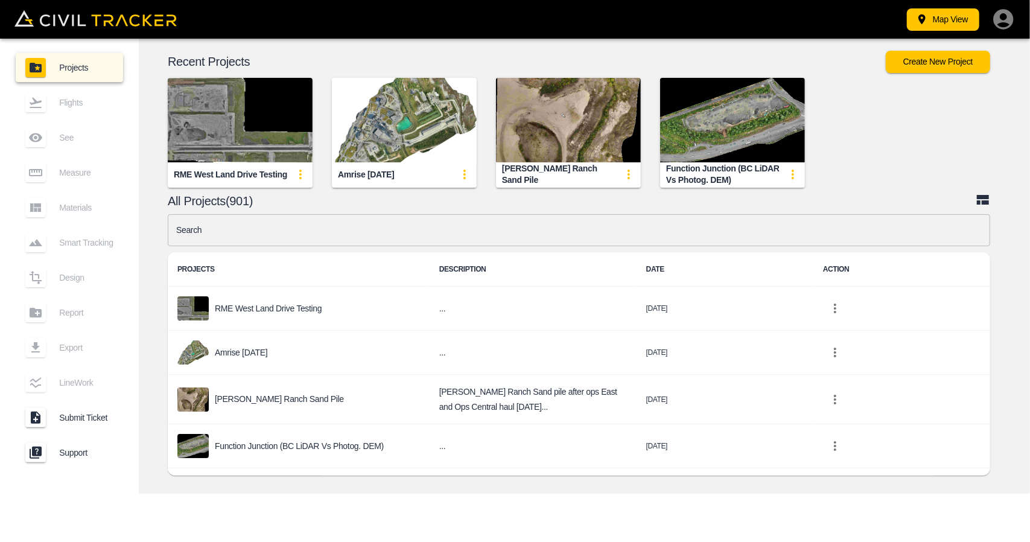
click at [465, 235] on input "text" at bounding box center [579, 230] width 822 height 32
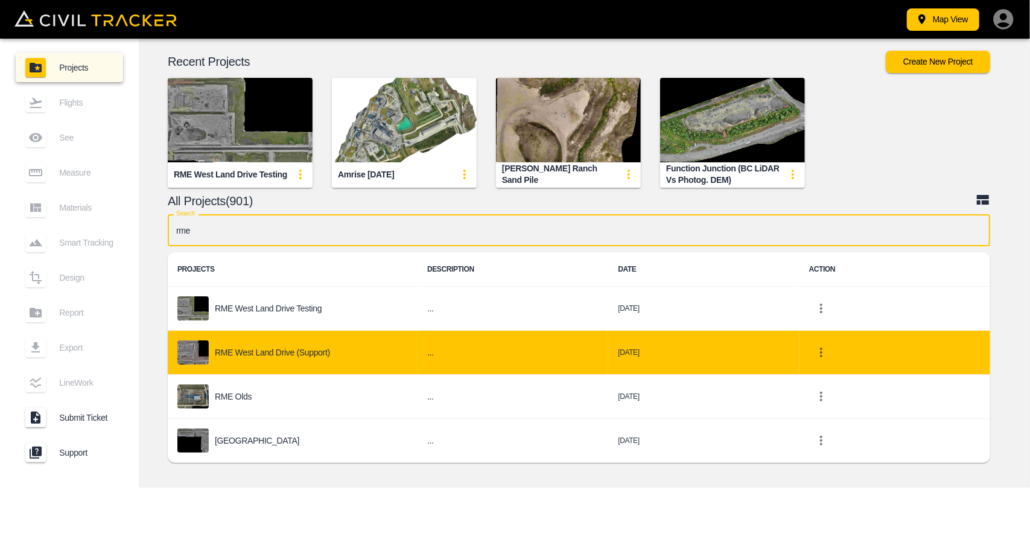
type input "rme"
click at [373, 344] on td "RME West Land Drive (Support)" at bounding box center [293, 353] width 250 height 44
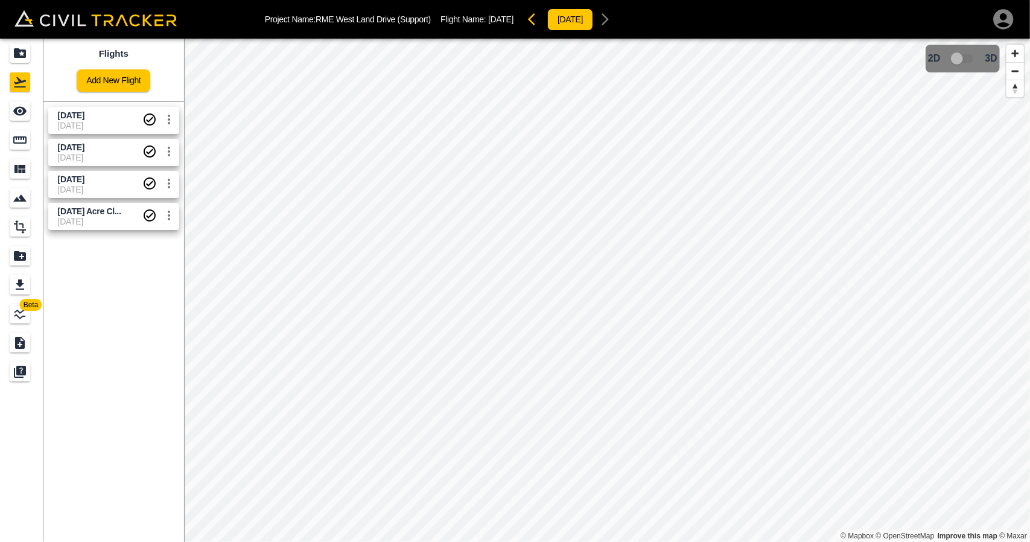
click at [101, 126] on span "[DATE]" at bounding box center [100, 126] width 84 height 10
click at [13, 112] on icon "See" at bounding box center [20, 111] width 14 height 14
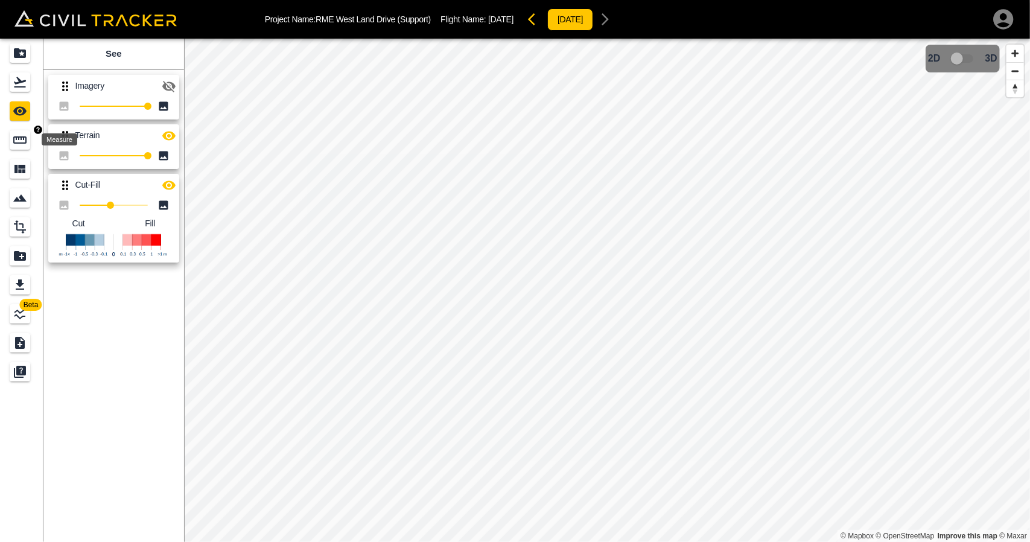
click at [24, 145] on icon "Measure" at bounding box center [20, 140] width 14 height 14
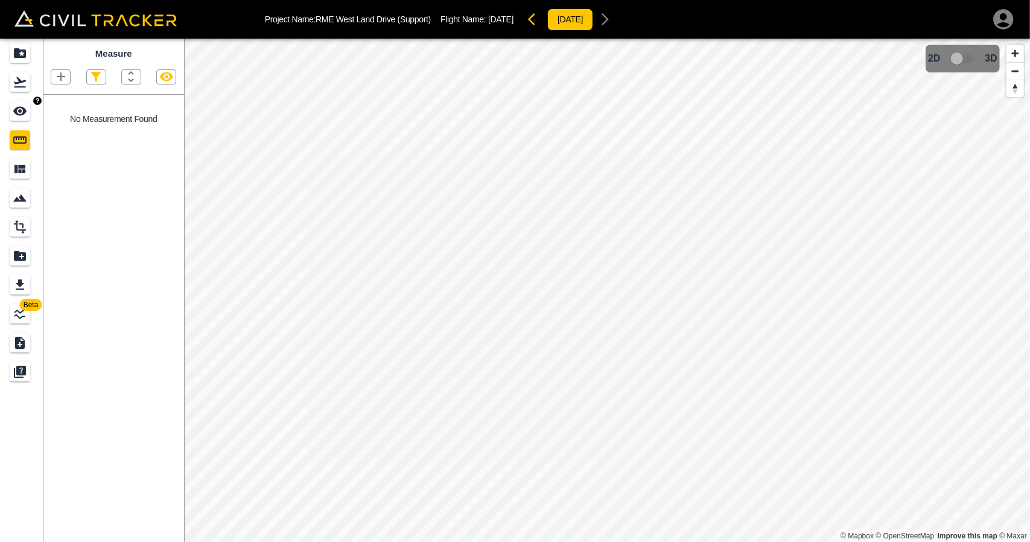
click at [15, 106] on icon "See" at bounding box center [20, 111] width 14 height 14
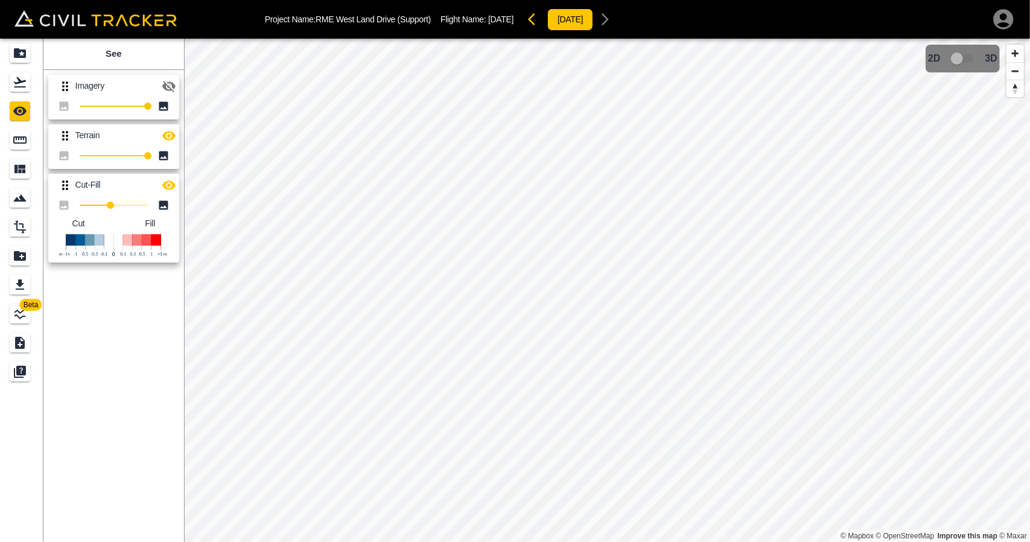
click at [168, 128] on icon "button" at bounding box center [169, 135] width 14 height 14
type input "100"
click at [276, 206] on div "Beta See Imagery 100 Terrain 100 Cut-Fill 54 Cut Fill © Mapbox © OpenStreetMap …" at bounding box center [515, 290] width 1030 height 503
click at [40, 80] on link at bounding box center [21, 82] width 43 height 29
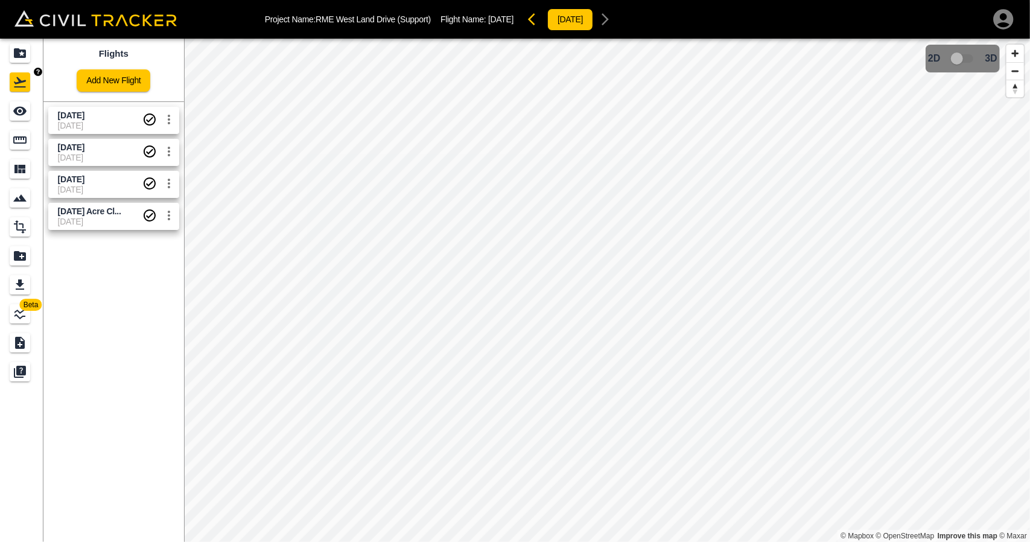
click at [28, 67] on link at bounding box center [21, 53] width 43 height 29
